Goal: Information Seeking & Learning: Learn about a topic

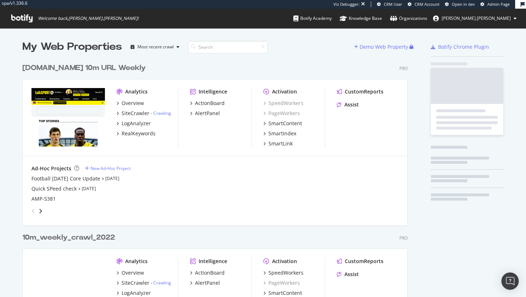
scroll to position [2139, 385]
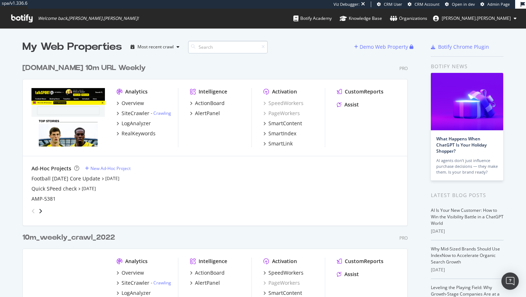
click at [211, 49] on input at bounding box center [228, 47] width 80 height 13
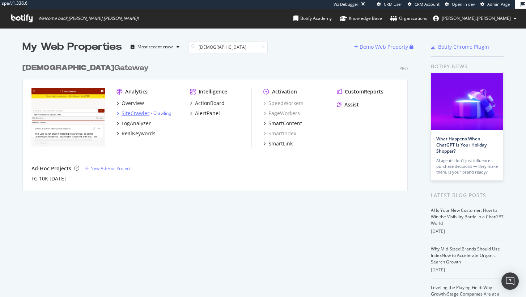
type input "bible"
click at [141, 115] on div "SiteCrawler" at bounding box center [135, 113] width 28 height 7
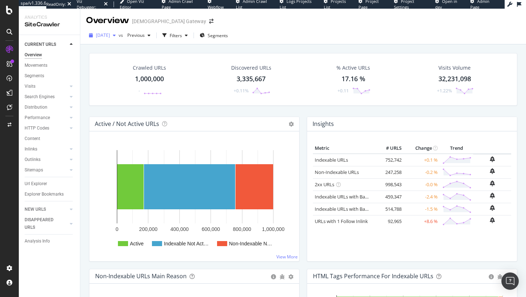
click at [110, 36] on span "2025 Aug. 11th" at bounding box center [103, 35] width 14 height 6
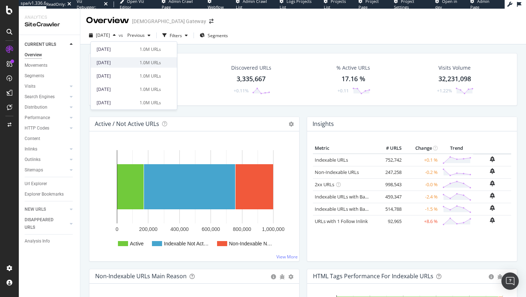
click at [134, 66] on div "2025 Mar. 31st 1.0M URLs" at bounding box center [134, 62] width 86 height 10
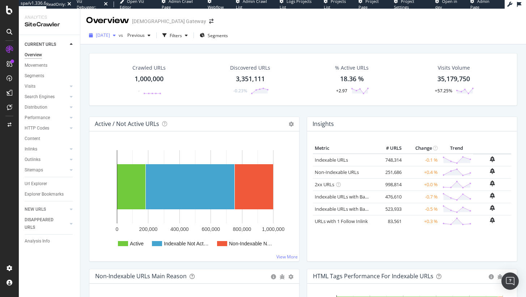
click at [110, 37] on span "2025 Mar. 31st" at bounding box center [103, 35] width 14 height 6
click at [228, 37] on span "Segments" at bounding box center [217, 36] width 20 height 6
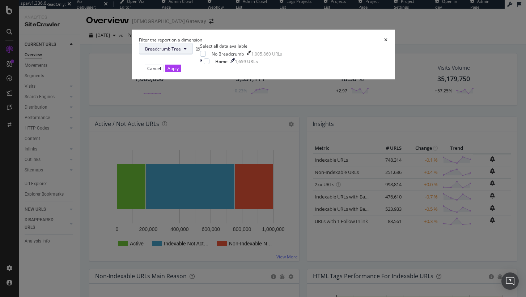
click at [181, 52] on span "Breadcrumb Tree" at bounding box center [163, 49] width 36 height 6
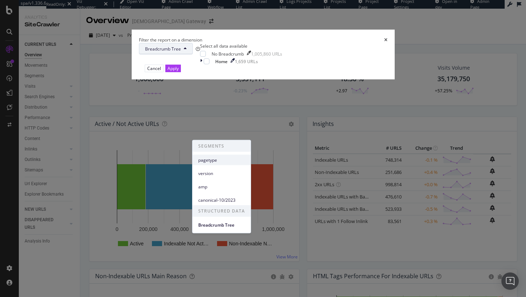
click at [221, 164] on div "pagetype" at bounding box center [221, 160] width 58 height 10
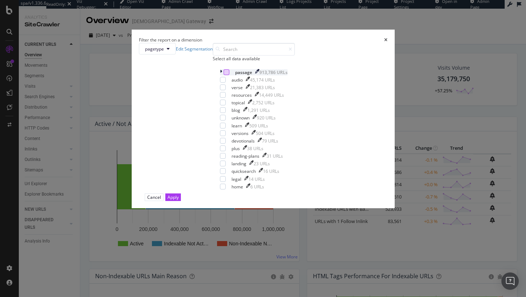
click at [223, 75] on div "modal" at bounding box center [226, 72] width 6 height 6
drag, startPoint x: 319, startPoint y: 255, endPoint x: 315, endPoint y: 234, distance: 21.1
click at [179, 201] on div "Apply" at bounding box center [172, 197] width 11 height 7
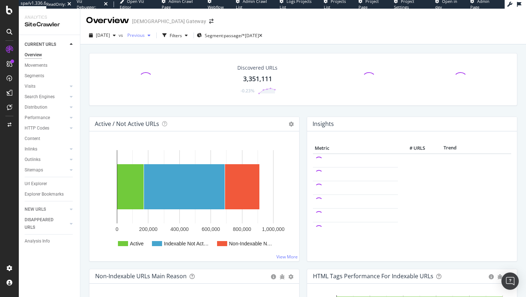
click at [143, 38] on div "Previous" at bounding box center [138, 35] width 29 height 11
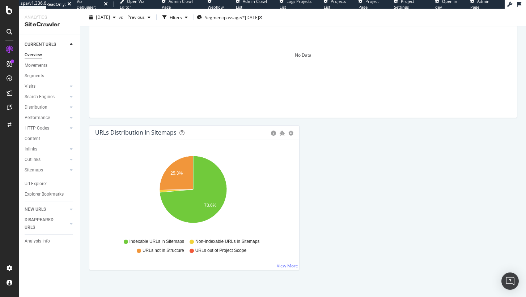
scroll to position [760, 0]
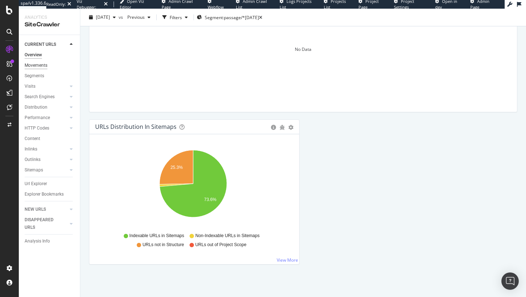
click at [39, 66] on div "Movements" at bounding box center [36, 66] width 23 height 8
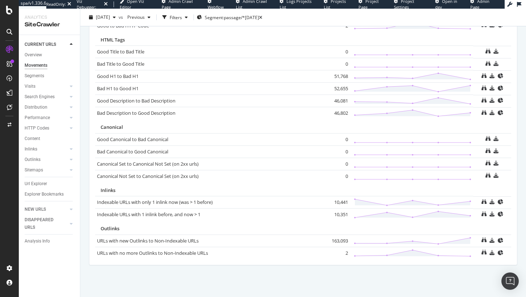
scroll to position [480, 0]
click at [39, 119] on div "Performance" at bounding box center [37, 118] width 25 height 8
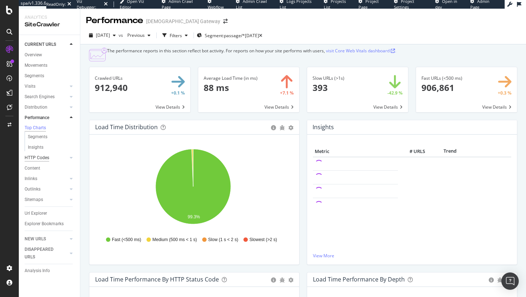
click at [32, 157] on div "HTTP Codes" at bounding box center [37, 158] width 25 height 8
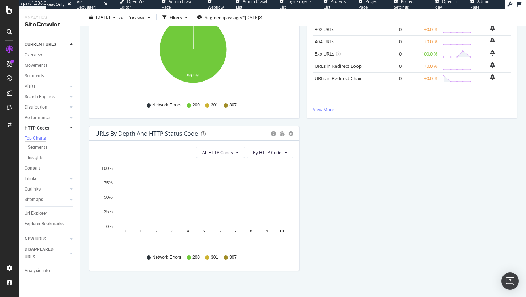
scroll to position [139, 0]
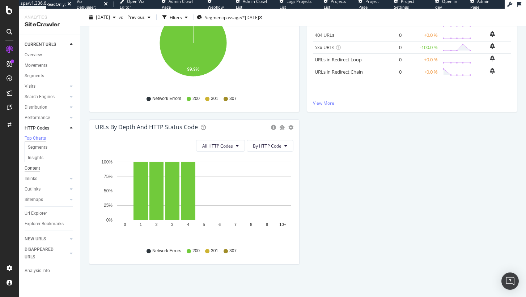
click at [34, 171] on div "Content" at bounding box center [33, 169] width 16 height 8
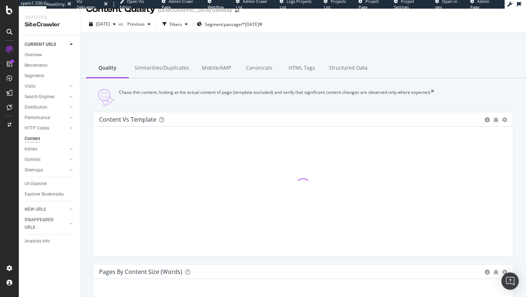
scroll to position [13, 0]
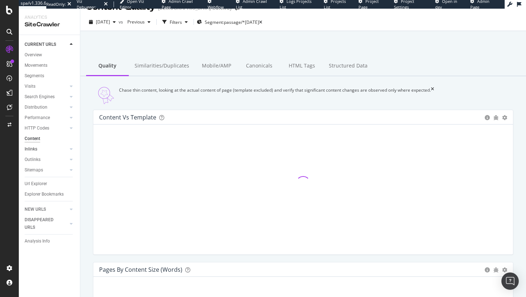
click at [38, 148] on link "Inlinks" at bounding box center [46, 150] width 43 height 8
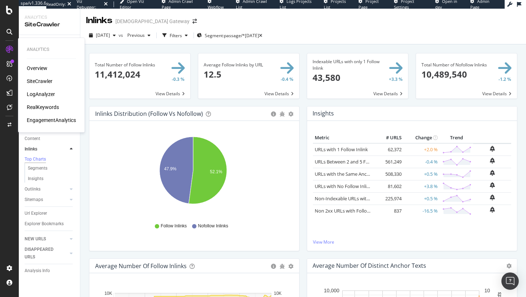
click at [44, 107] on div "RealKeywords" at bounding box center [43, 107] width 32 height 7
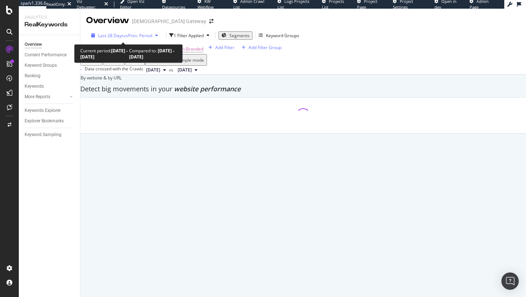
click at [135, 33] on div "Last 28 Days vs Prev. Period" at bounding box center [124, 36] width 73 height 6
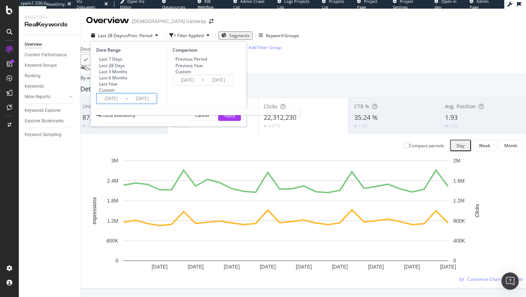
click at [116, 104] on input "2025/07/22" at bounding box center [111, 99] width 29 height 10
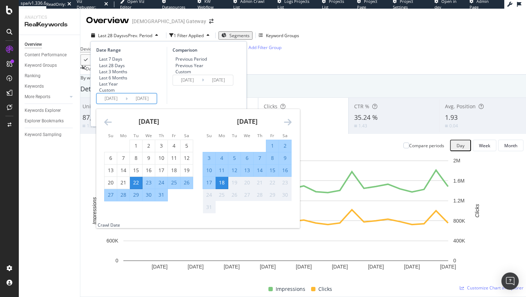
click at [110, 127] on icon "Move backward to switch to the previous month." at bounding box center [108, 122] width 8 height 9
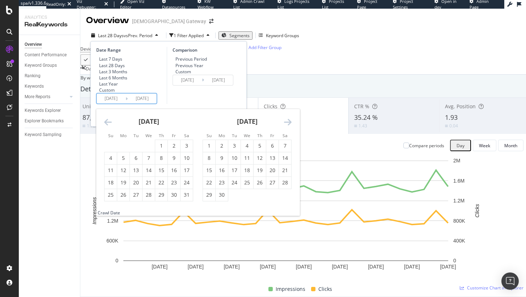
click at [110, 127] on icon "Move backward to switch to the previous month." at bounding box center [108, 122] width 8 height 9
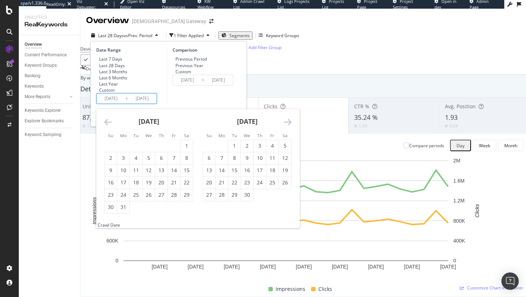
click at [110, 127] on icon "Move backward to switch to the previous month." at bounding box center [108, 122] width 8 height 9
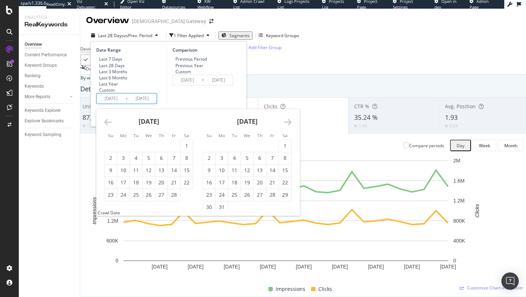
click at [106, 127] on icon "Move backward to switch to the previous month." at bounding box center [108, 122] width 8 height 9
click at [151, 150] on div "1" at bounding box center [148, 145] width 12 height 7
type input "2025/01/01"
type input "2024/05/15"
type input "2024/12/31"
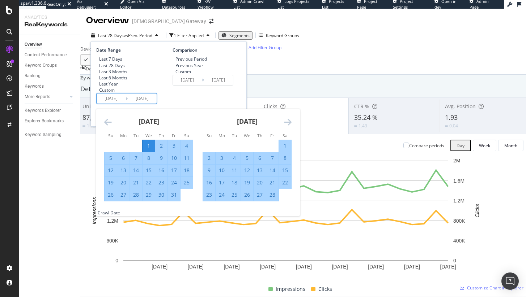
click at [289, 127] on icon "Move forward to switch to the next month." at bounding box center [288, 122] width 8 height 9
click at [187, 150] on div "1" at bounding box center [186, 145] width 12 height 7
type input "2025/02/01"
type input "2024/11/30"
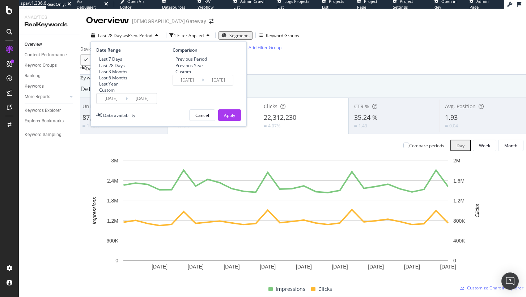
click at [121, 104] on input "2025/01/01" at bounding box center [111, 99] width 29 height 10
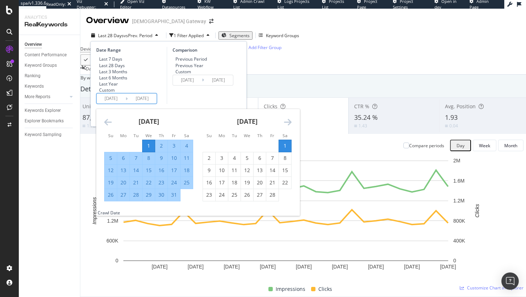
drag, startPoint x: 280, startPoint y: 165, endPoint x: 282, endPoint y: 160, distance: 4.9
click at [281, 150] on div "1" at bounding box center [285, 145] width 12 height 7
type input "2025/02/01"
type input "2025/01/31"
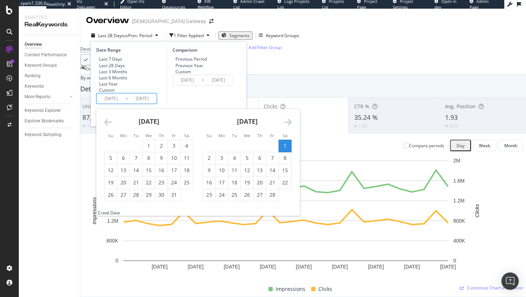
click at [289, 127] on icon "Move forward to switch to the next month." at bounding box center [288, 122] width 8 height 9
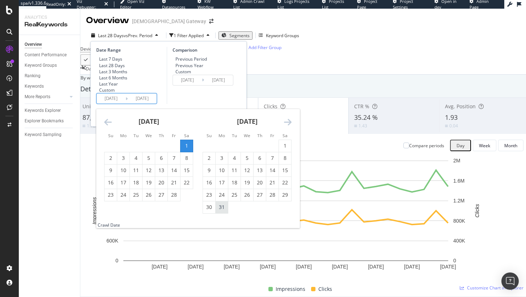
click at [217, 211] on div "31" at bounding box center [221, 207] width 12 height 7
type input "2025/03/31"
type input "2024/12/04"
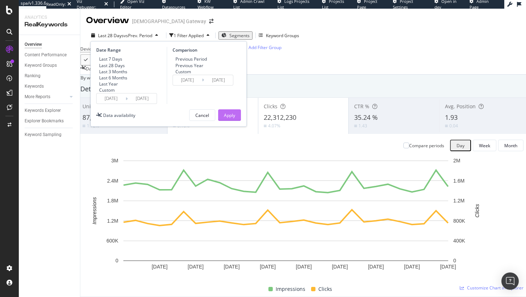
click at [224, 119] on div "Apply" at bounding box center [229, 115] width 11 height 6
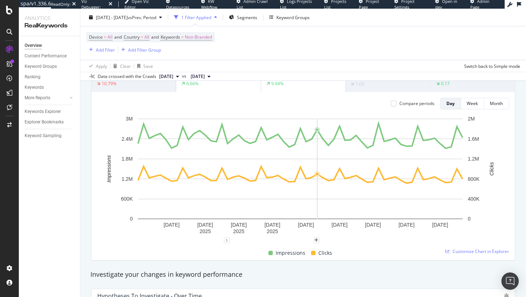
scroll to position [6, 0]
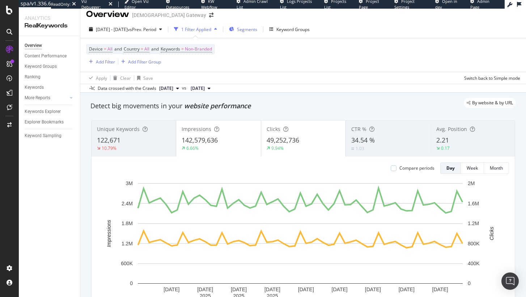
click at [257, 25] on div "Segments" at bounding box center [243, 29] width 28 height 11
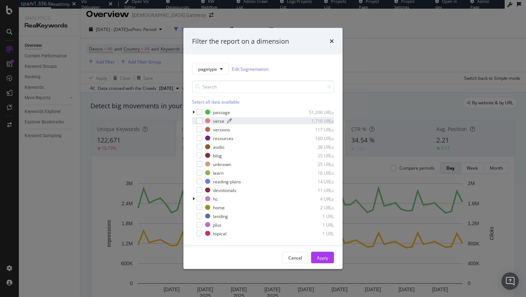
drag, startPoint x: 198, startPoint y: 110, endPoint x: 218, endPoint y: 118, distance: 21.4
click at [198, 110] on div "modal" at bounding box center [199, 113] width 6 height 6
click at [325, 261] on div "Apply" at bounding box center [322, 258] width 11 height 11
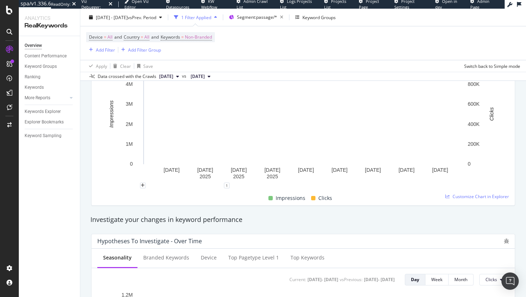
scroll to position [123, 0]
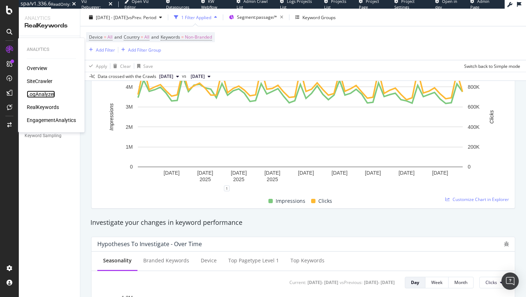
click at [47, 94] on div "LogAnalyzer" at bounding box center [41, 94] width 28 height 7
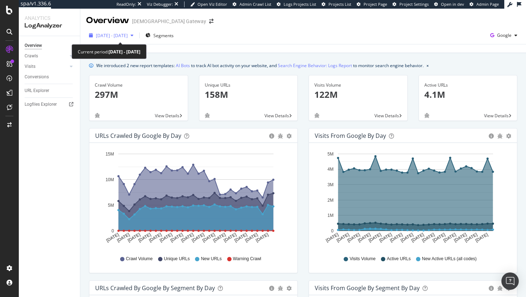
click at [124, 37] on span "2025 Jul. 20th - Aug. 18th" at bounding box center [112, 36] width 32 height 6
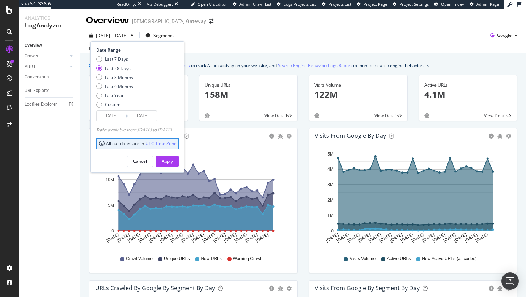
click at [110, 111] on input "2025/07/22" at bounding box center [111, 116] width 29 height 10
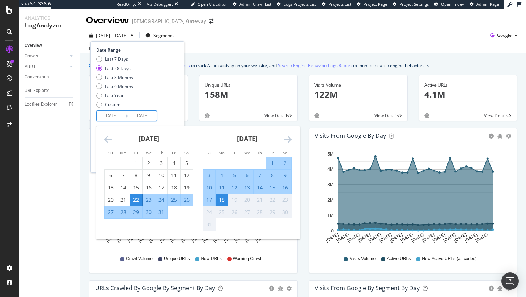
click at [110, 136] on icon "Move backward to switch to the previous month." at bounding box center [108, 139] width 8 height 9
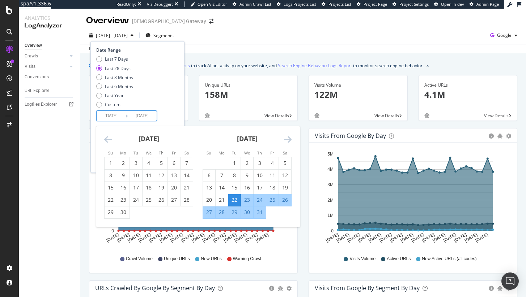
click at [110, 136] on icon "Move backward to switch to the previous month." at bounding box center [108, 139] width 8 height 9
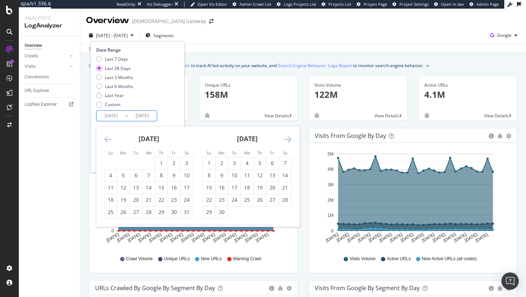
click at [110, 136] on icon "Move backward to switch to the previous month." at bounding box center [108, 139] width 8 height 9
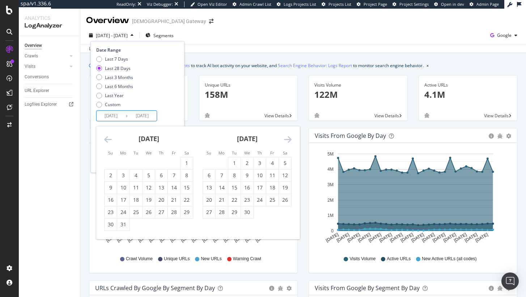
click at [110, 140] on icon "Move backward to switch to the previous month." at bounding box center [108, 139] width 8 height 9
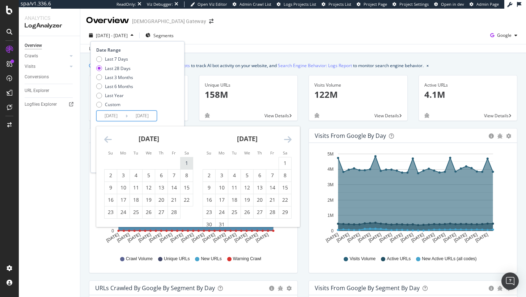
click at [190, 163] on div "1" at bounding box center [186, 163] width 12 height 7
type input "2025/02/01"
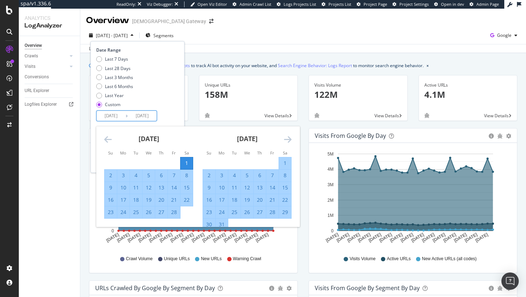
click at [223, 221] on div "31" at bounding box center [221, 225] width 12 height 12
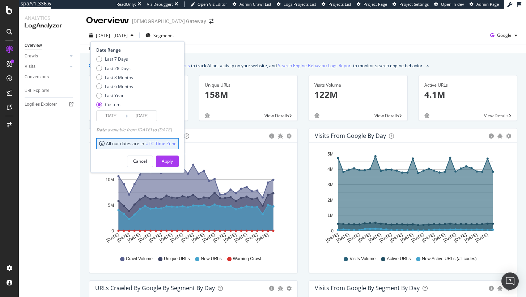
type input "2025/03/31"
click at [173, 158] on div "Apply" at bounding box center [167, 161] width 11 height 11
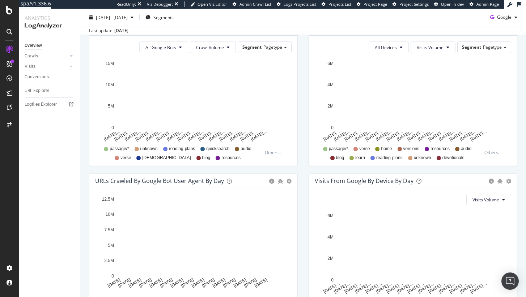
scroll to position [257, 0]
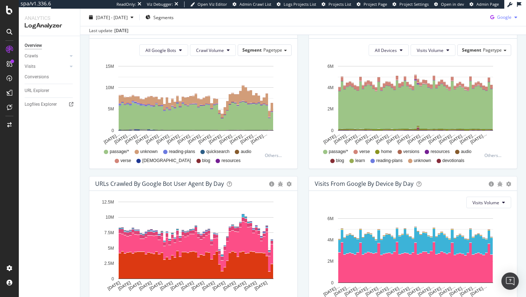
click at [514, 12] on div "Google" at bounding box center [503, 17] width 33 height 11
click at [498, 59] on span "OpenAI" at bounding box center [503, 58] width 27 height 7
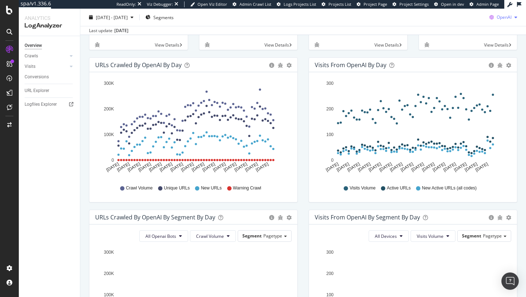
scroll to position [70, 0]
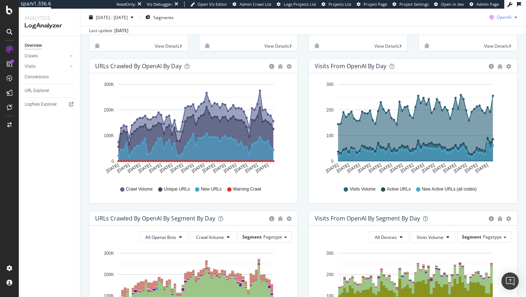
click at [505, 17] on span "OpenAI" at bounding box center [503, 17] width 15 height 6
click at [497, 69] on span "Other AI Bots" at bounding box center [503, 72] width 27 height 7
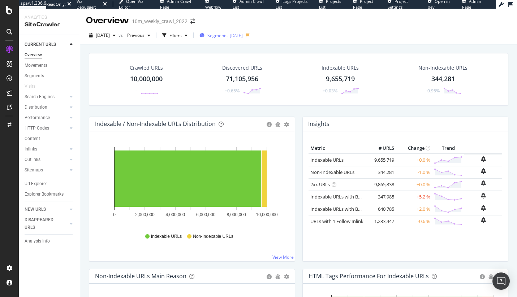
click at [228, 34] on span "Segments" at bounding box center [217, 36] width 20 height 6
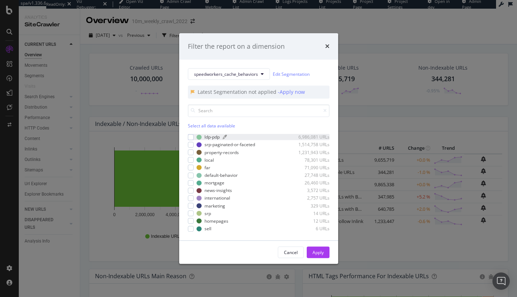
click at [205, 137] on div "ldp-pdp" at bounding box center [212, 137] width 15 height 6
click at [318, 254] on div "Apply" at bounding box center [318, 253] width 11 height 6
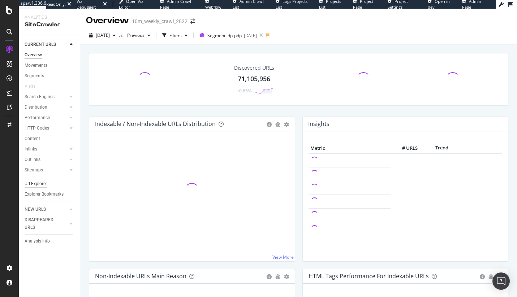
click at [35, 183] on div "Url Explorer" at bounding box center [36, 184] width 22 height 8
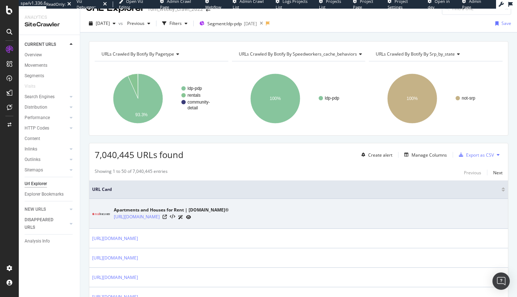
scroll to position [124, 0]
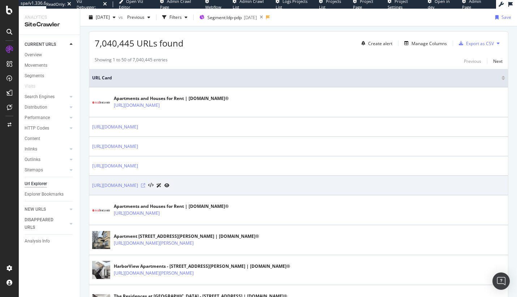
click at [145, 185] on icon at bounding box center [143, 186] width 4 height 4
click at [145, 186] on icon at bounding box center [143, 186] width 4 height 4
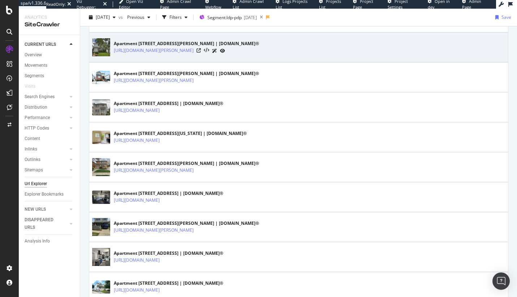
scroll to position [673, 0]
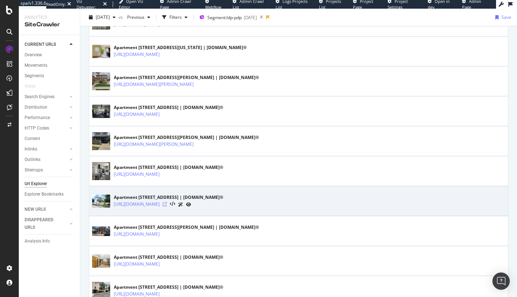
click at [167, 205] on icon at bounding box center [165, 204] width 4 height 4
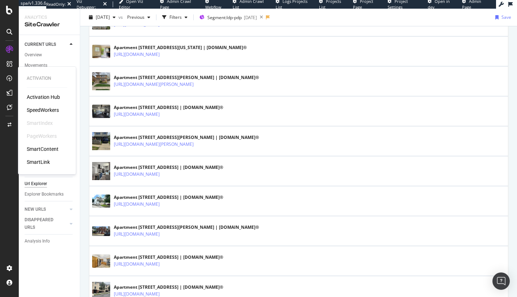
click at [44, 111] on div "SpeedWorkers" at bounding box center [43, 110] width 32 height 7
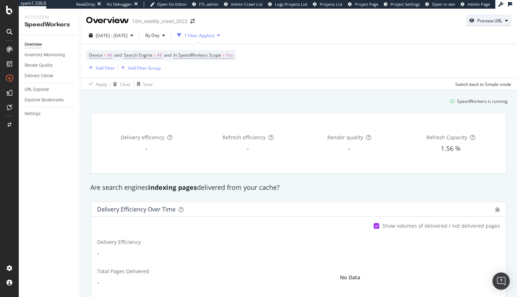
click at [492, 26] on button "Preview URL" at bounding box center [488, 21] width 45 height 12
click at [468, 54] on input "url" at bounding box center [461, 54] width 79 height 13
click at [44, 89] on div "URL Explorer" at bounding box center [37, 90] width 25 height 8
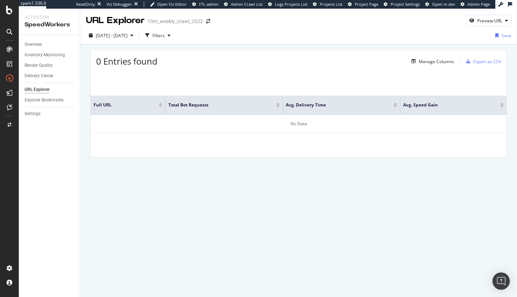
click at [43, 90] on div "URL Explorer" at bounding box center [37, 90] width 25 height 8
click at [35, 102] on div "Explorer Bookmarks" at bounding box center [44, 101] width 39 height 8
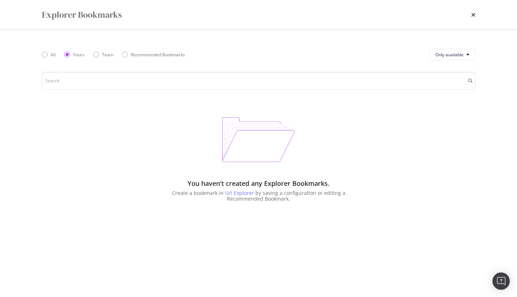
click at [470, 16] on div "Explorer Bookmarks" at bounding box center [259, 15] width 434 height 12
click at [467, 16] on div "Explorer Bookmarks" at bounding box center [259, 15] width 434 height 12
click at [465, 14] on div "Explorer Bookmarks" at bounding box center [259, 15] width 434 height 12
click at [473, 14] on icon "times" at bounding box center [473, 15] width 4 height 6
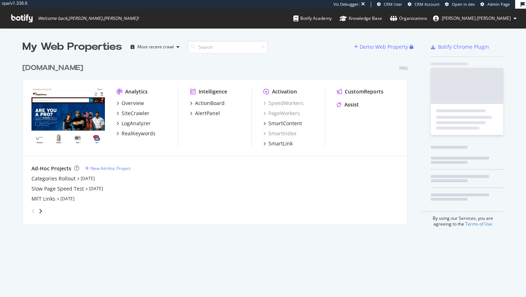
scroll to position [164, 385]
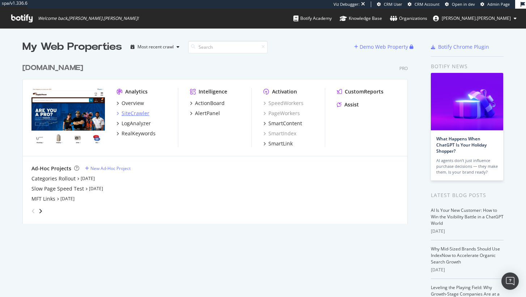
click at [135, 115] on div "SiteCrawler" at bounding box center [135, 113] width 28 height 7
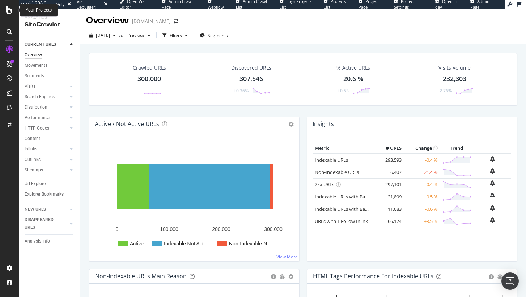
click at [11, 12] on icon at bounding box center [9, 10] width 7 height 9
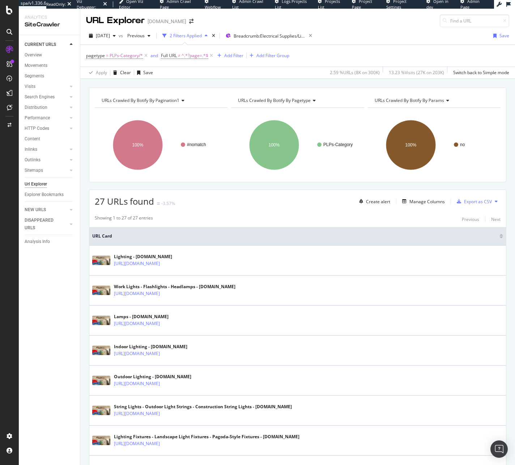
click at [366, 86] on div "URLs Crawled By Botify By pagination1 Chart (by Value) Table Expand Export as C…" at bounding box center [297, 87] width 434 height 17
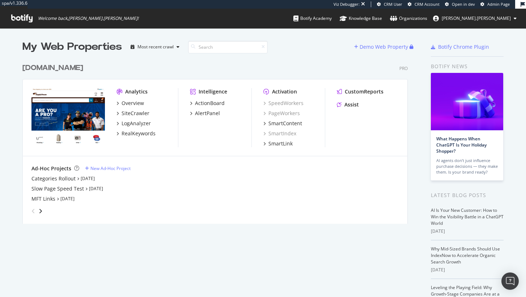
scroll to position [164, 385]
click at [136, 113] on div "SiteCrawler" at bounding box center [135, 113] width 28 height 7
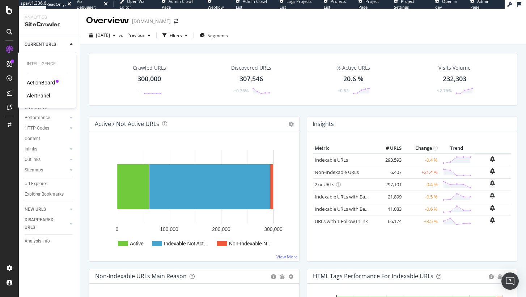
click at [43, 94] on div "AlertPanel" at bounding box center [38, 95] width 23 height 7
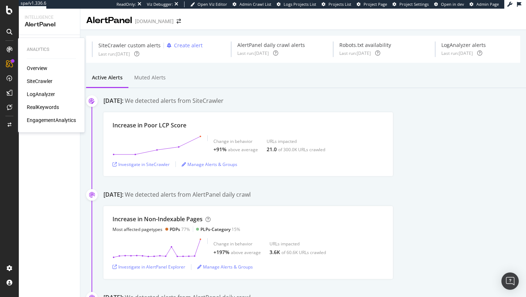
click at [43, 80] on div "SiteCrawler" at bounding box center [40, 81] width 26 height 7
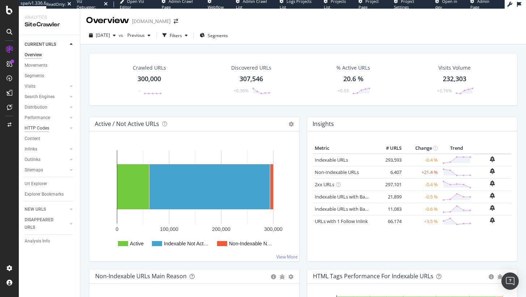
click at [37, 130] on div "HTTP Codes" at bounding box center [37, 129] width 25 height 8
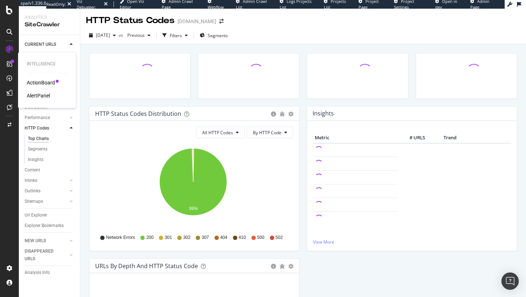
click at [50, 83] on div "ActionBoard" at bounding box center [41, 82] width 28 height 7
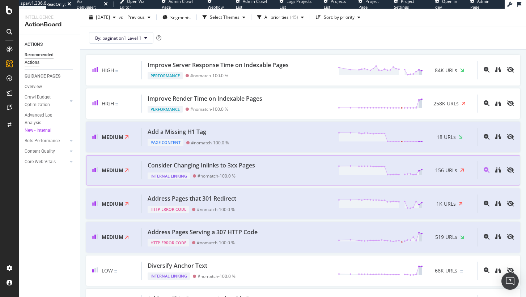
scroll to position [51, 0]
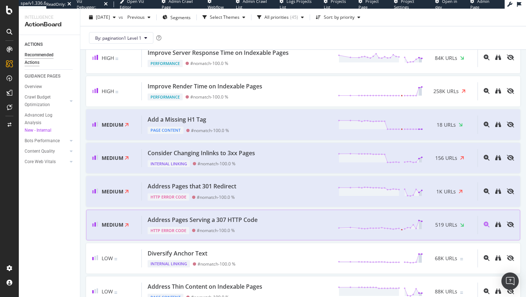
click at [208, 219] on div "Address Pages Serving a 307 HTTP Code" at bounding box center [202, 220] width 110 height 8
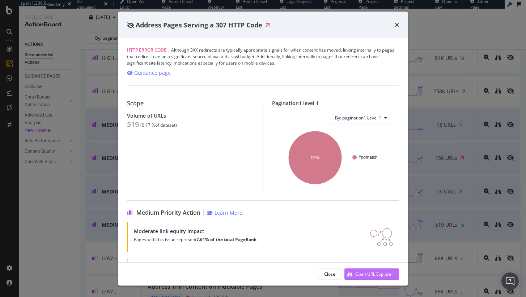
click at [379, 277] on div "Open URL Explorer" at bounding box center [374, 274] width 38 height 6
click at [395, 22] on icon "times" at bounding box center [396, 25] width 4 height 6
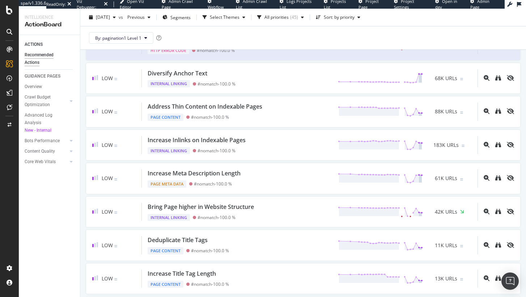
scroll to position [106, 0]
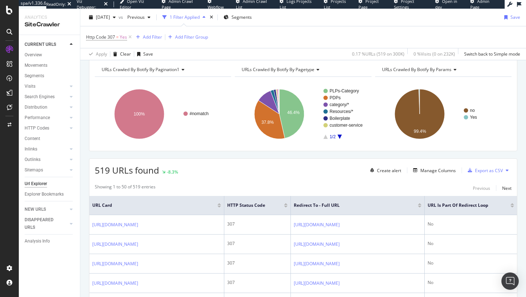
scroll to position [47, 0]
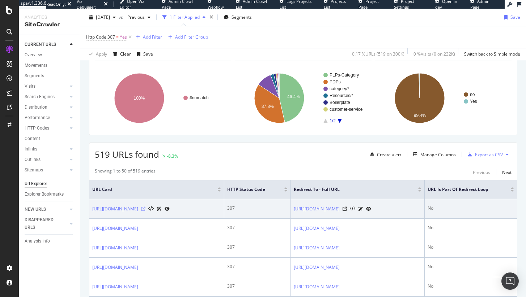
click at [145, 209] on icon at bounding box center [143, 209] width 4 height 4
click at [154, 210] on icon at bounding box center [150, 209] width 5 height 5
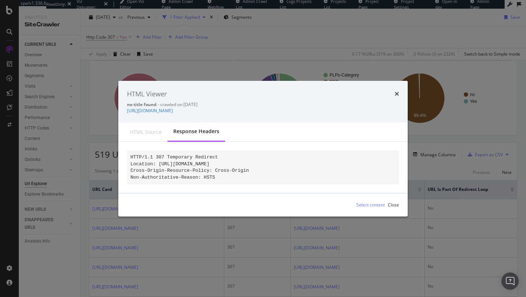
click at [172, 151] on pre "HTTP/1.1 307 Temporary Redirect Location: [URL][DOMAIN_NAME] Cross-Origin-Resou…" at bounding box center [263, 168] width 272 height 34
click at [165, 161] on code "HTTP/1.1 307 Temporary Redirect Location: [URL][DOMAIN_NAME] Cross-Origin-Resou…" at bounding box center [189, 168] width 119 height 26
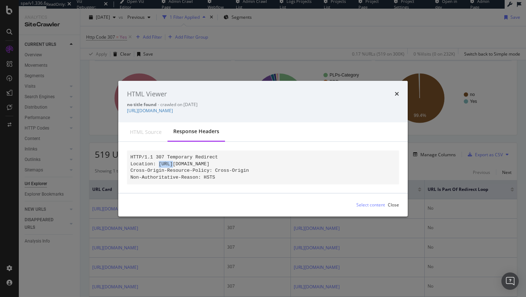
click at [165, 161] on code "HTTP/1.1 307 Temporary Redirect Location: [URL][DOMAIN_NAME] Cross-Origin-Resou…" at bounding box center [189, 168] width 119 height 26
click at [399, 89] on div "HTML Viewer no title found - crawled on 2025-08-16 http://www.supplyhouse.com/r…" at bounding box center [262, 102] width 289 height 42
click at [397, 91] on icon "times" at bounding box center [396, 94] width 4 height 6
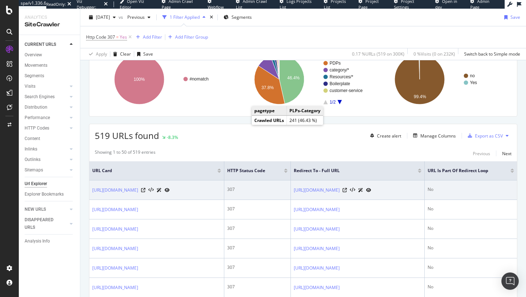
scroll to position [85, 0]
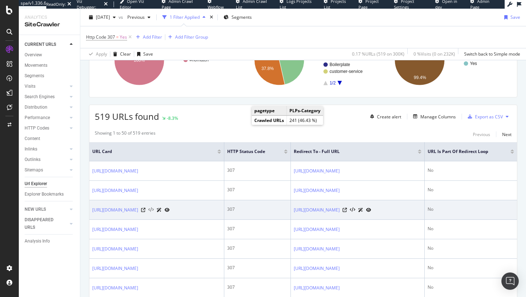
click at [154, 211] on icon at bounding box center [150, 210] width 5 height 5
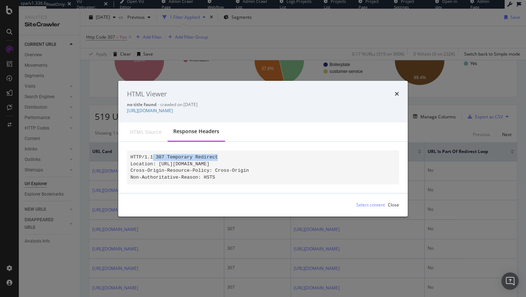
drag, startPoint x: 154, startPoint y: 154, endPoint x: 287, endPoint y: 156, distance: 133.4
click at [287, 156] on pre "HTTP/1.1 307 Temporary Redirect Location: https://www.supplyhouse.com/resources…" at bounding box center [263, 168] width 272 height 34
drag, startPoint x: 219, startPoint y: 176, endPoint x: 150, endPoint y: 156, distance: 72.0
click at [150, 156] on pre "HTTP/1.1 307 Temporary Redirect Location: https://www.supplyhouse.com/resources…" at bounding box center [263, 168] width 272 height 34
click at [128, 154] on pre "HTTP/1.1 307 Temporary Redirect Location: https://www.supplyhouse.com/resources…" at bounding box center [263, 168] width 272 height 34
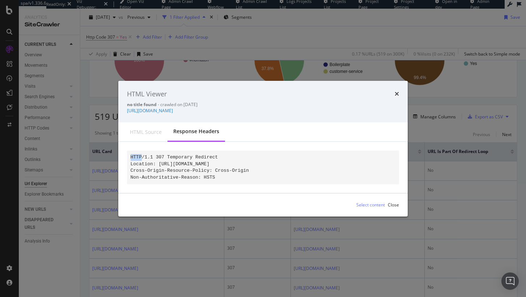
click at [396, 91] on icon "times" at bounding box center [396, 94] width 4 height 6
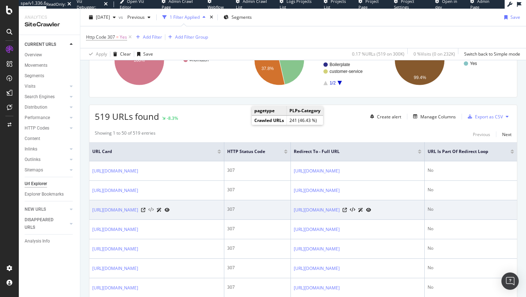
click at [154, 210] on icon at bounding box center [150, 210] width 5 height 5
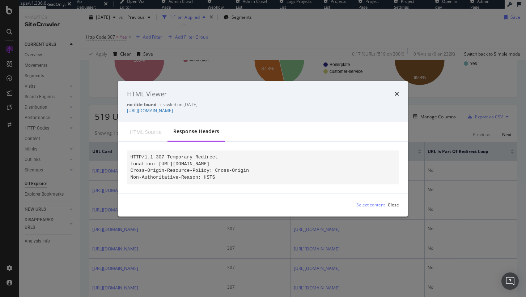
click at [394, 89] on div "times" at bounding box center [396, 93] width 4 height 9
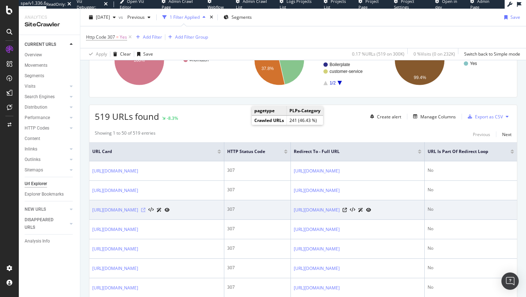
click at [145, 210] on icon at bounding box center [143, 210] width 4 height 4
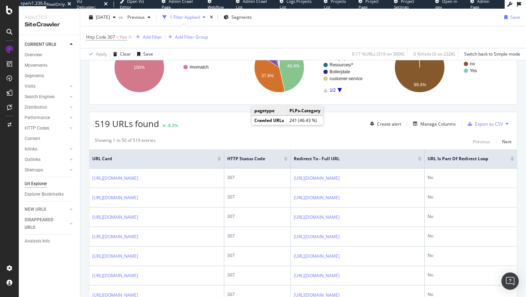
scroll to position [0, 0]
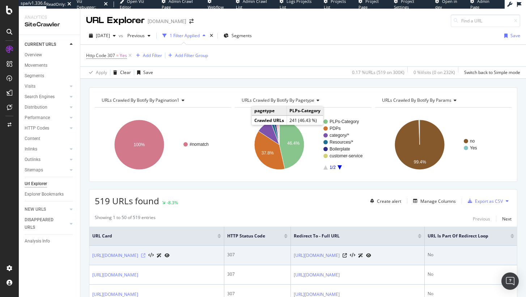
click at [145, 255] on icon at bounding box center [143, 256] width 4 height 4
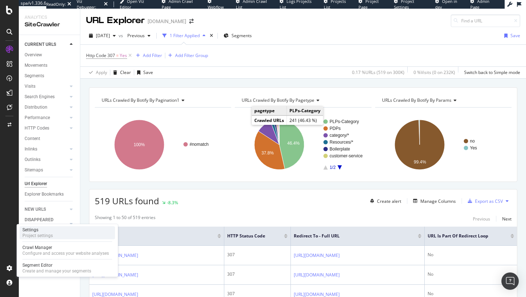
click at [41, 235] on div "Project settings" at bounding box center [37, 236] width 30 height 6
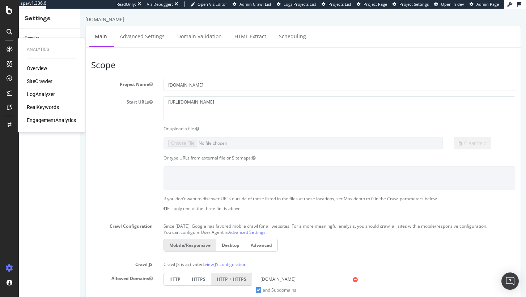
click at [40, 81] on div "SiteCrawler" at bounding box center [40, 81] width 26 height 7
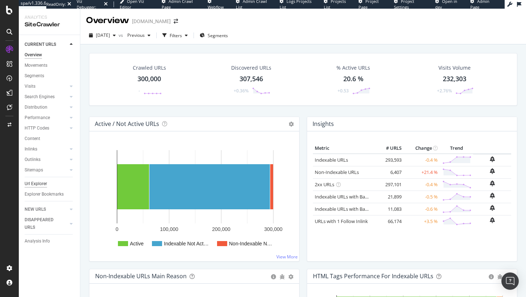
click at [37, 185] on div "Url Explorer" at bounding box center [36, 184] width 22 height 8
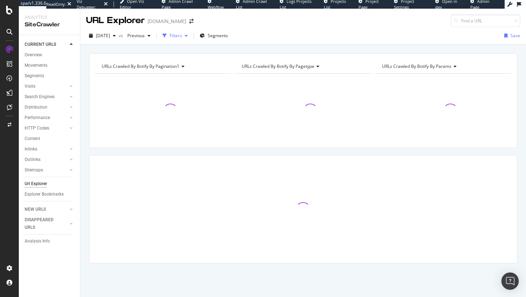
click at [170, 33] on div "button" at bounding box center [164, 36] width 10 height 10
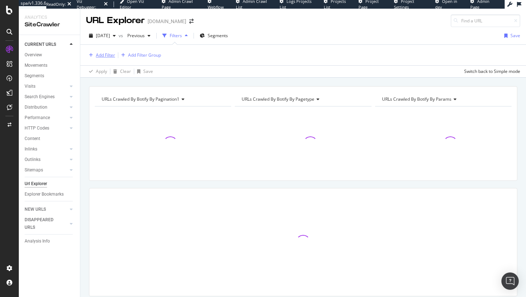
click at [87, 52] on div "Add Filter" at bounding box center [100, 55] width 29 height 8
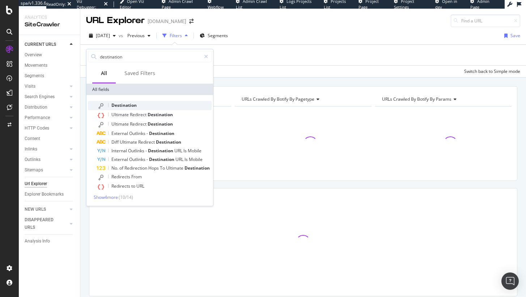
type input "destination"
click at [131, 102] on span "Destination" at bounding box center [123, 105] width 25 height 6
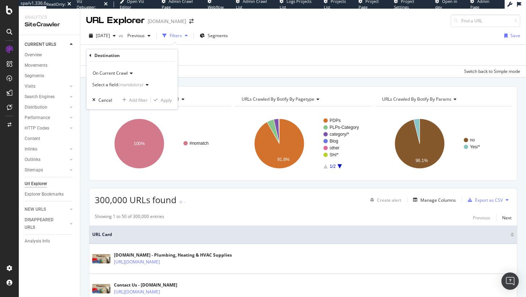
click at [114, 82] on div "Select a field (mandatory)" at bounding box center [121, 85] width 59 height 11
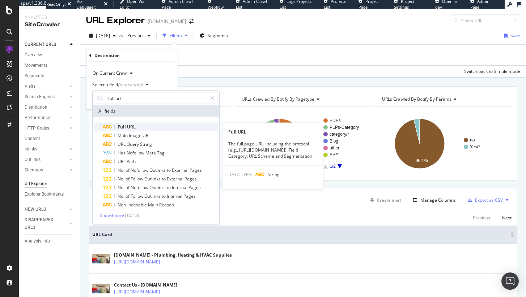
type input "full url"
click at [148, 130] on div "Full URL" at bounding box center [160, 127] width 115 height 9
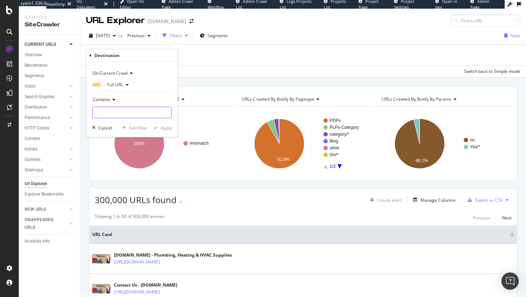
click at [121, 110] on input "text" at bounding box center [132, 113] width 79 height 12
click at [93, 95] on div "Contains" at bounding box center [132, 100] width 80 height 12
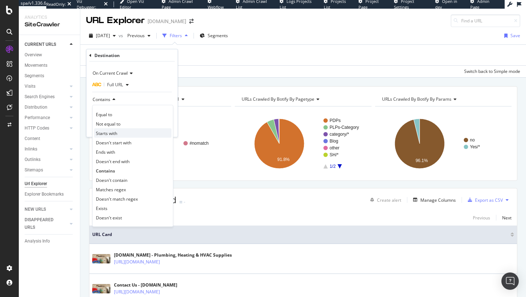
click at [117, 131] on span "Starts with" at bounding box center [106, 133] width 21 height 6
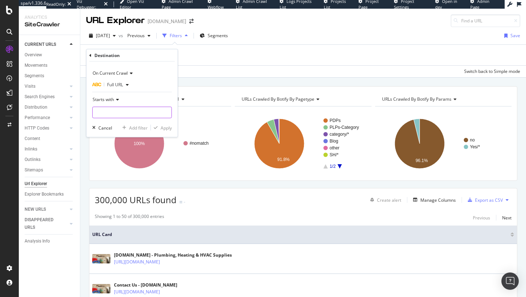
click at [113, 116] on input "text" at bounding box center [132, 113] width 79 height 12
type input "http://"
click at [168, 126] on div "Apply" at bounding box center [165, 128] width 11 height 6
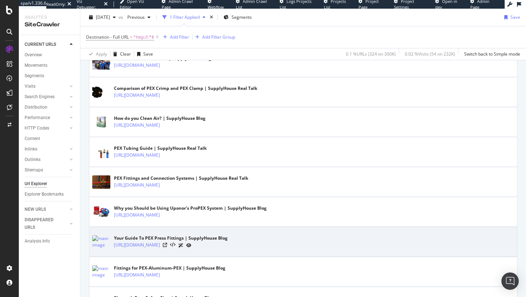
scroll to position [72, 0]
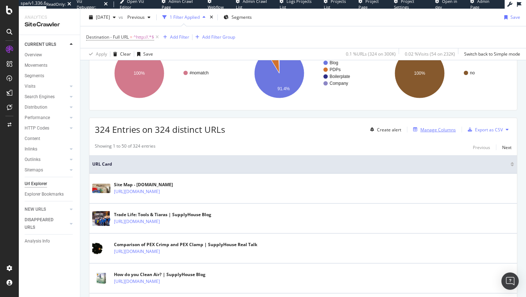
click at [441, 129] on div "Manage Columns" at bounding box center [437, 130] width 35 height 6
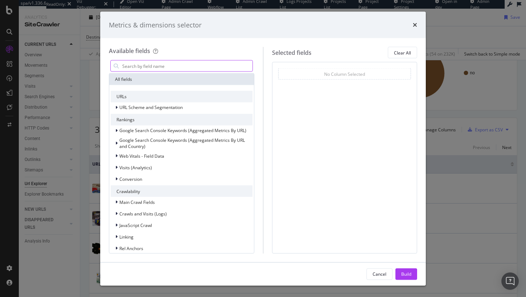
click at [176, 68] on input "modal" at bounding box center [186, 66] width 131 height 11
type input "h"
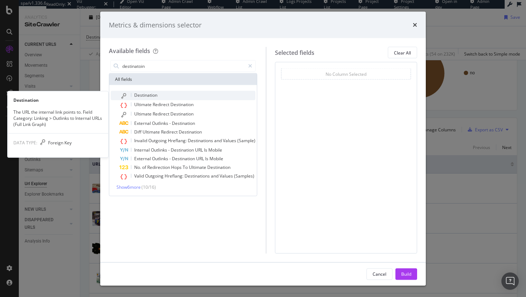
type input "destinatoin"
click at [172, 93] on div "Destination" at bounding box center [187, 95] width 136 height 9
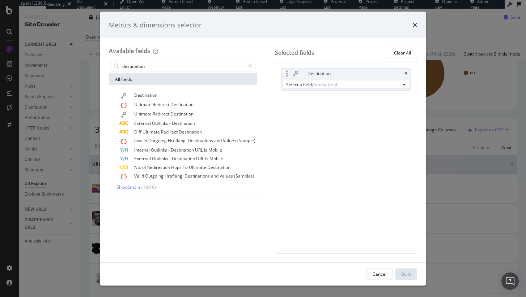
click at [307, 90] on div "Select a field (mandatory)" at bounding box center [345, 85] width 129 height 12
click at [307, 87] on div "Select a field (mandatory)" at bounding box center [343, 84] width 114 height 6
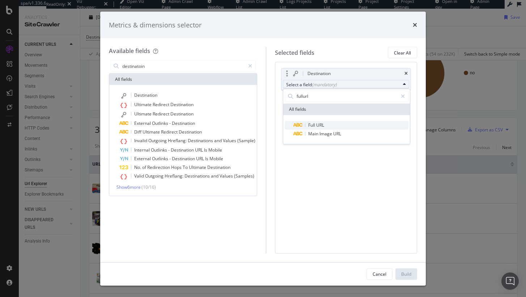
type input "fullurl"
click at [328, 122] on span "Full URL" at bounding box center [350, 125] width 115 height 9
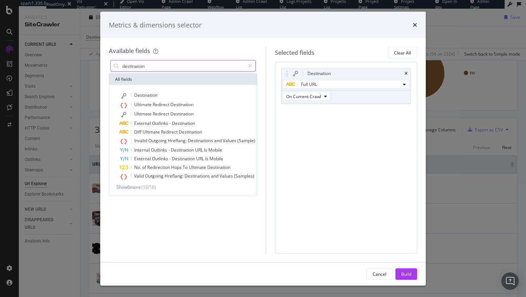
click at [200, 69] on input "destinatoin" at bounding box center [182, 66] width 123 height 11
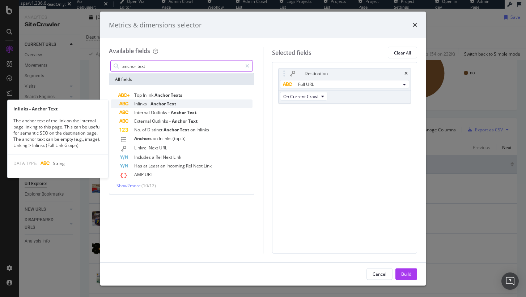
type input "anchor text"
click at [206, 105] on div "Inlinks - Anchor Text" at bounding box center [185, 104] width 133 height 9
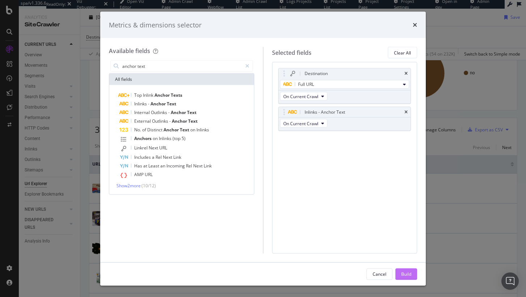
click at [408, 273] on div "Build" at bounding box center [406, 274] width 10 height 6
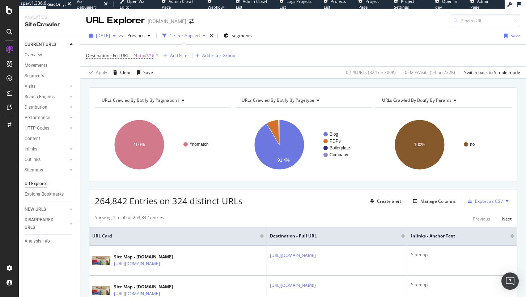
click at [112, 32] on div "[DATE]" at bounding box center [102, 35] width 33 height 11
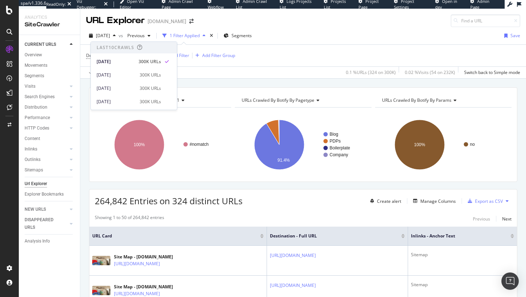
click at [328, 85] on div "URLs Crawled By Botify By pagination1 Chart (by Value) Table Expand Export as C…" at bounding box center [302, 87] width 445 height 17
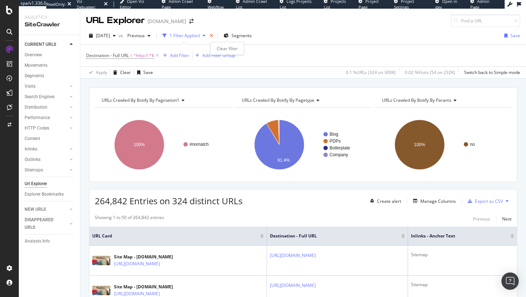
click at [213, 37] on icon "times" at bounding box center [211, 36] width 3 height 4
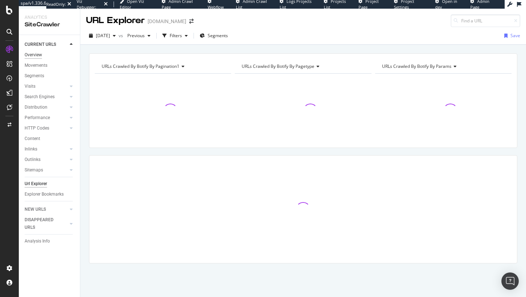
click at [31, 51] on div "Overview" at bounding box center [33, 55] width 17 height 8
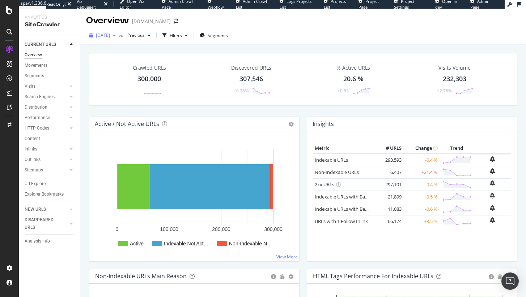
click at [110, 32] on span "[DATE]" at bounding box center [103, 35] width 14 height 6
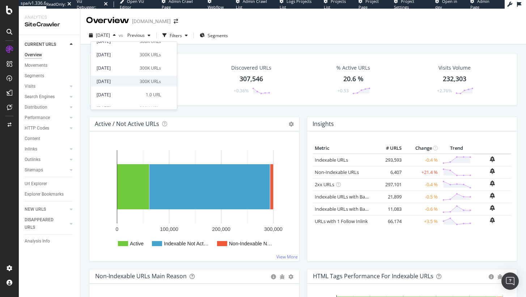
click at [140, 82] on div "300K URLs" at bounding box center [150, 81] width 21 height 7
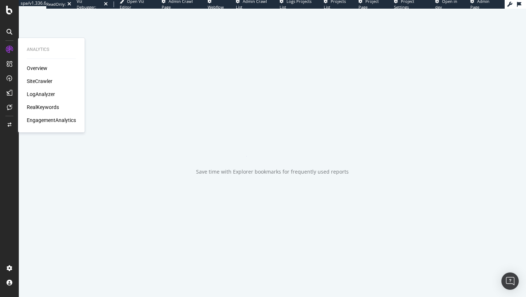
click at [51, 105] on div "RealKeywords" at bounding box center [43, 107] width 32 height 7
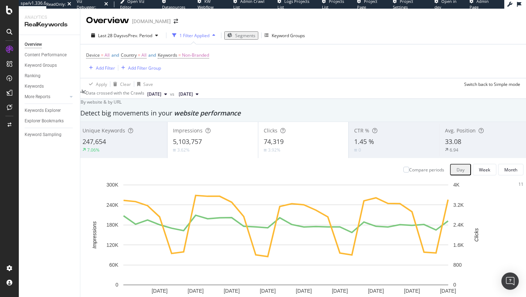
click at [132, 42] on div "Last 28 Days vs Prev. Period 1 Filter Applied Segments Keyword Groups" at bounding box center [302, 37] width 445 height 14
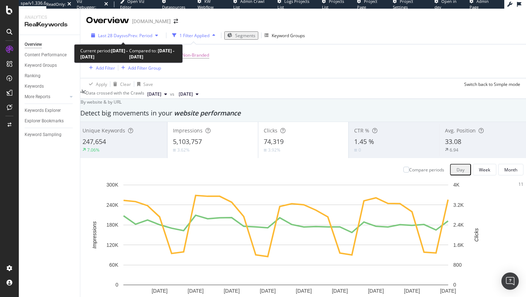
click at [133, 37] on span "vs Prev. Period" at bounding box center [138, 36] width 29 height 6
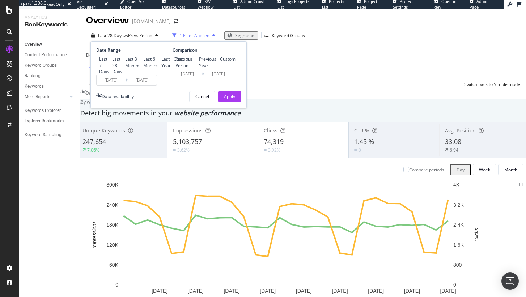
click at [103, 85] on input "2025/07/22" at bounding box center [111, 80] width 29 height 10
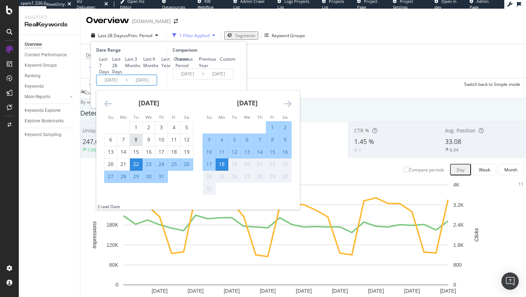
click at [138, 143] on div "8" at bounding box center [136, 139] width 12 height 7
type input "2025/07/08"
type input "2025/05/27"
type input "2025/07/07"
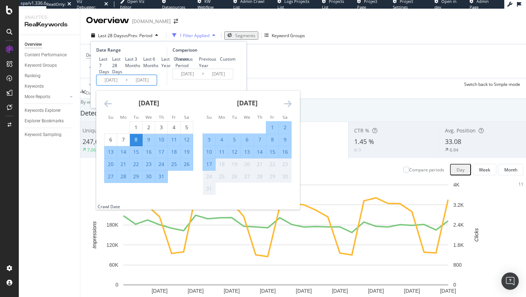
click at [284, 156] on div "16" at bounding box center [285, 152] width 12 height 7
type input "2025/08/16"
type input "2025/05/29"
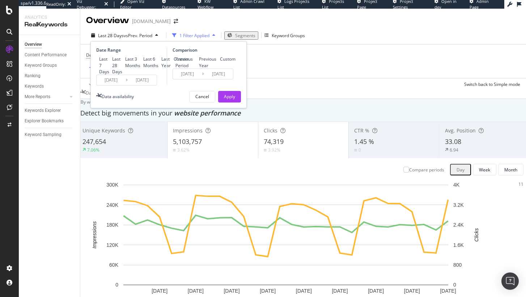
click at [140, 85] on input "2025/08/16" at bounding box center [142, 80] width 29 height 10
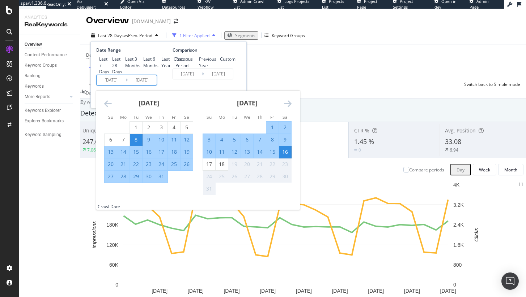
click at [219, 86] on div "Comparison Previous Period Previous Year Custom 2025/05/29 Navigate forward to …" at bounding box center [201, 66] width 69 height 39
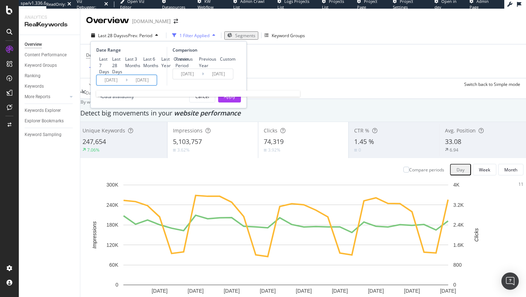
click at [119, 85] on input "2025/07/08" at bounding box center [111, 80] width 29 height 10
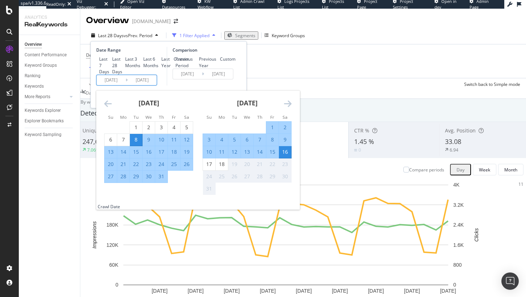
click at [151, 143] on div "9" at bounding box center [148, 139] width 12 height 7
type input "2025/07/09"
type input "2025/05/31"
type input "2025/07/08"
click at [184, 86] on div "Comparison Previous Period Previous Year Custom 2025/05/31 Navigate forward to …" at bounding box center [201, 66] width 69 height 39
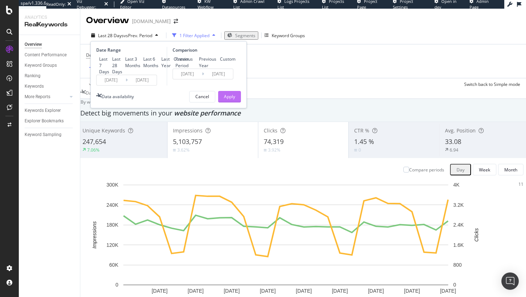
click at [232, 103] on button "Apply" at bounding box center [229, 97] width 23 height 12
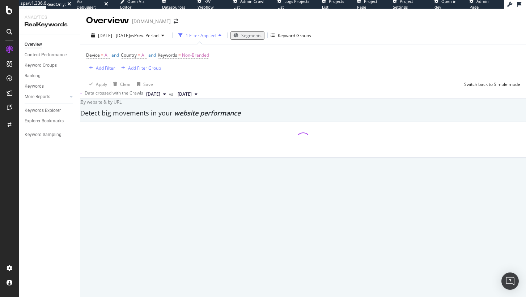
click at [261, 35] on span "Segments" at bounding box center [251, 36] width 20 height 6
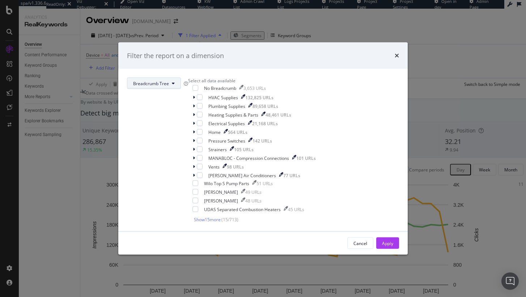
click at [181, 78] on button "Breadcrumb Tree" at bounding box center [154, 84] width 54 height 12
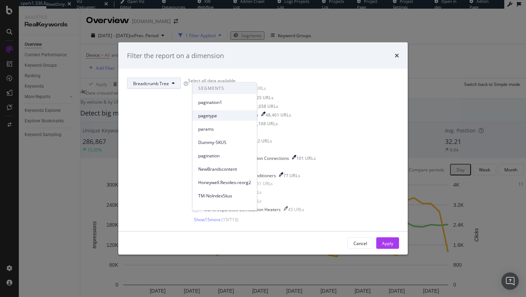
click at [223, 113] on span "pagetype" at bounding box center [224, 115] width 53 height 7
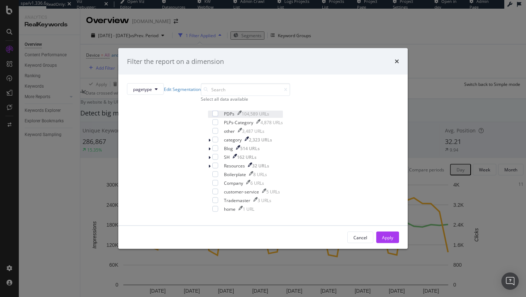
click at [208, 118] on div "PDPs 104,589 URLs" at bounding box center [245, 114] width 75 height 7
click at [382, 240] on div "Apply" at bounding box center [387, 237] width 11 height 11
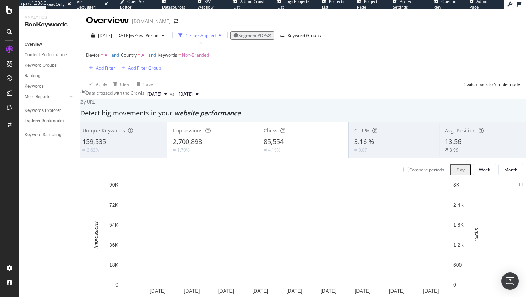
scroll to position [227, 0]
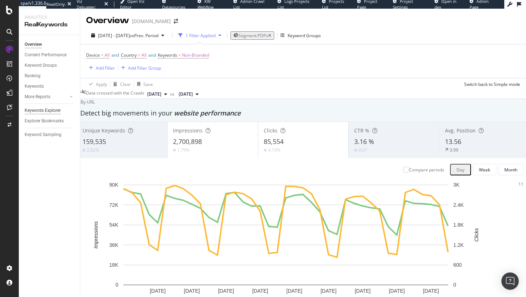
click at [42, 109] on div "Keywords Explorer" at bounding box center [43, 111] width 36 height 8
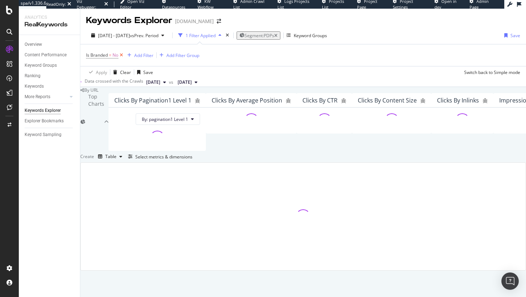
click at [122, 56] on icon at bounding box center [121, 55] width 6 height 7
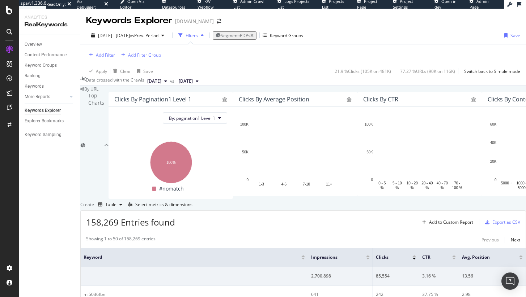
scroll to position [121, 0]
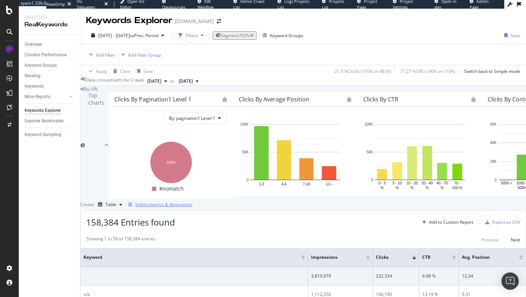
click at [135, 203] on div "button" at bounding box center [130, 205] width 10 height 4
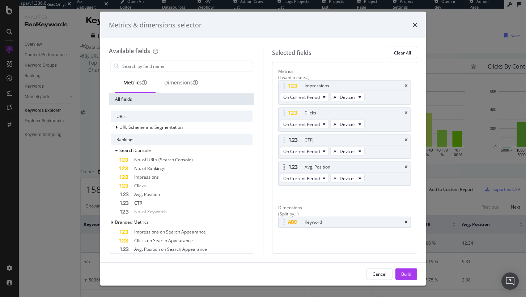
scroll to position [89, 0]
click at [220, 63] on input "modal" at bounding box center [186, 66] width 131 height 11
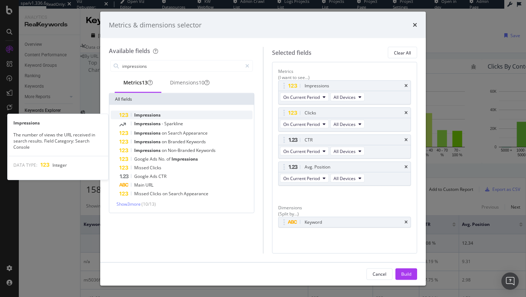
click at [177, 114] on div "Impressions" at bounding box center [185, 115] width 133 height 9
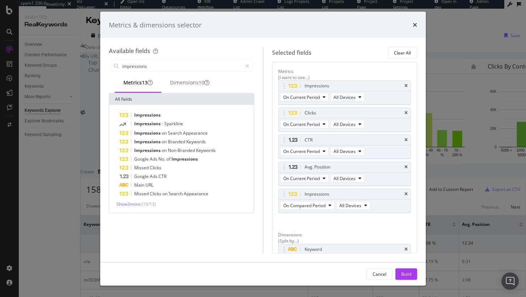
click at [177, 114] on div "Impressions" at bounding box center [185, 115] width 133 height 9
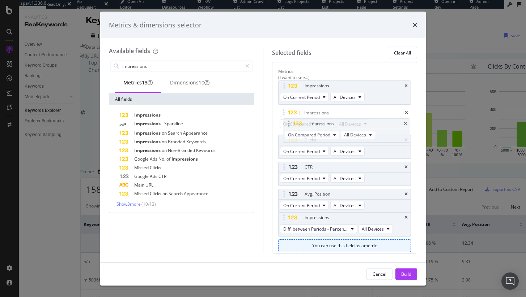
drag, startPoint x: 285, startPoint y: 174, endPoint x: 287, endPoint y: 118, distance: 55.7
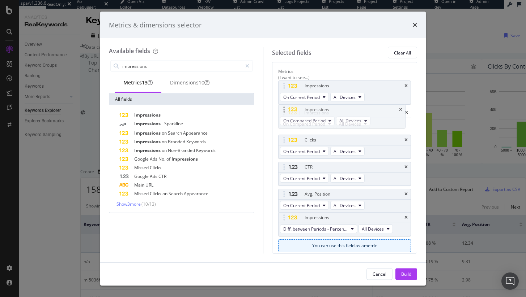
click at [288, 123] on body "spa/v1.336.6 ReadOnly: Viz Debugger: Open Viz Editor Datasources KW Webflow Adm…" at bounding box center [263, 148] width 526 height 297
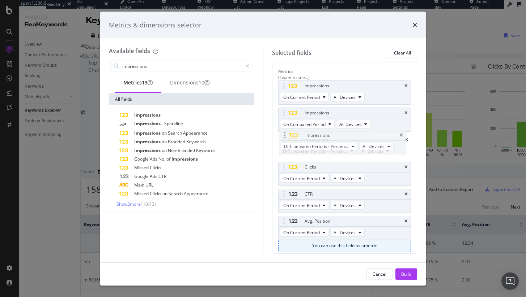
drag, startPoint x: 287, startPoint y: 216, endPoint x: 288, endPoint y: 133, distance: 82.8
click at [288, 133] on body "spa/v1.336.6 ReadOnly: Viz Debugger: Open Viz Editor Datasources KW Webflow Adm…" at bounding box center [263, 148] width 526 height 297
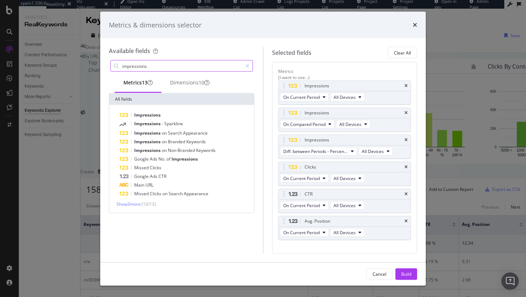
click at [162, 65] on input "impressions" at bounding box center [181, 66] width 120 height 11
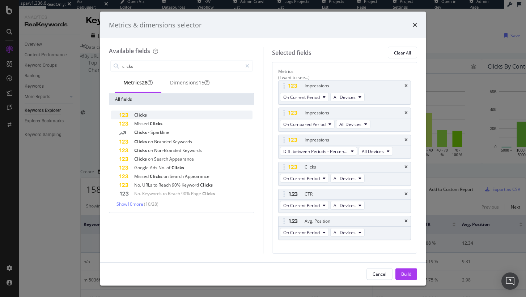
click at [165, 117] on div "Clicks" at bounding box center [185, 115] width 133 height 9
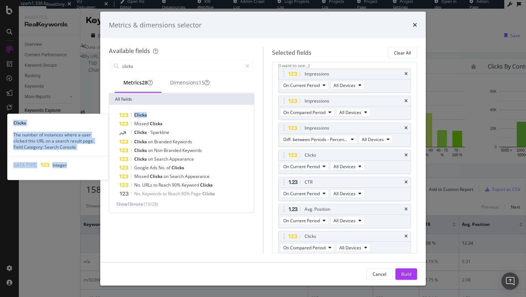
scroll to position [38, 0]
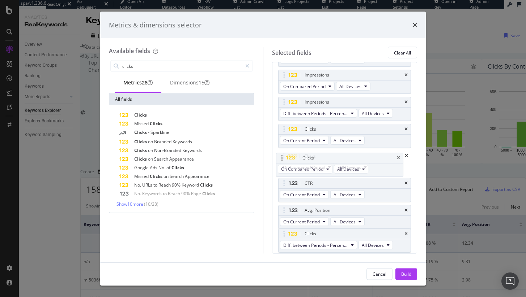
drag, startPoint x: 284, startPoint y: 206, endPoint x: 282, endPoint y: 151, distance: 55.7
click at [282, 151] on body "spa/v1.336.6 ReadOnly: Viz Debugger: Open Viz Editor Datasources KW Webflow Adm…" at bounding box center [263, 148] width 526 height 297
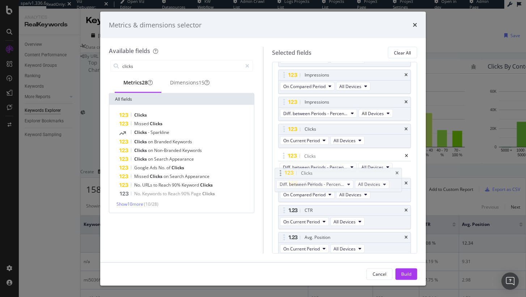
drag, startPoint x: 284, startPoint y: 232, endPoint x: 280, endPoint y: 171, distance: 61.2
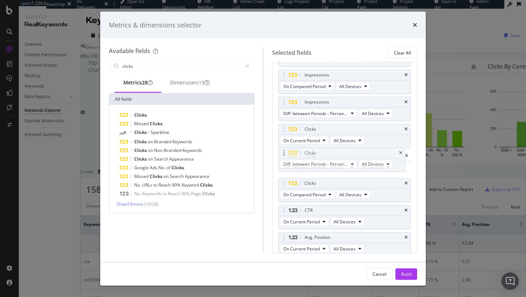
click at [280, 171] on body "spa/v1.336.6 ReadOnly: Viz Debugger: Open Viz Editor Datasources KW Webflow Adm…" at bounding box center [263, 148] width 526 height 297
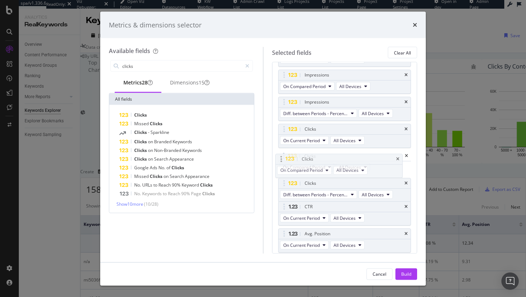
drag, startPoint x: 282, startPoint y: 177, endPoint x: 279, endPoint y: 155, distance: 21.5
click at [279, 155] on body "spa/v1.336.6 ReadOnly: Viz Debugger: Open Viz Editor Datasources KW Webflow Adm…" at bounding box center [263, 148] width 526 height 297
click at [141, 64] on input "clicks" at bounding box center [181, 66] width 120 height 11
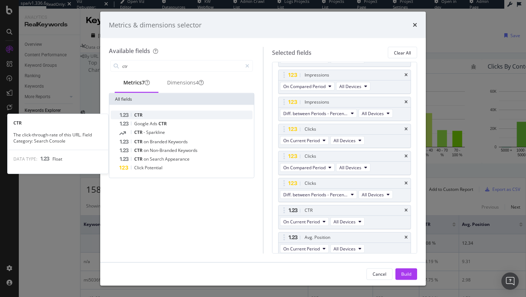
click at [160, 116] on div "CTR" at bounding box center [185, 115] width 133 height 9
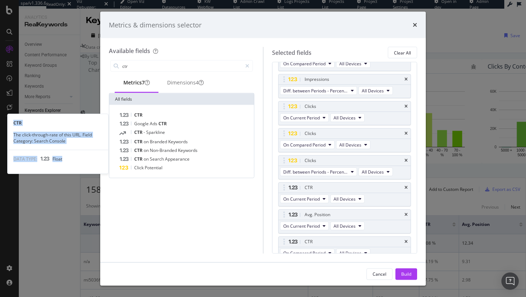
click at [160, 116] on div "CTR" at bounding box center [185, 115] width 133 height 9
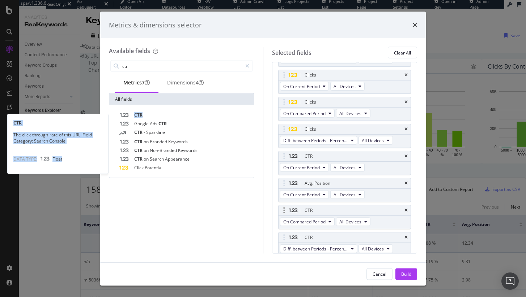
scroll to position [92, 0]
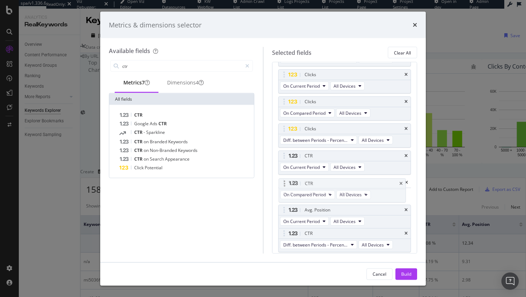
drag, startPoint x: 282, startPoint y: 207, endPoint x: 282, endPoint y: 183, distance: 24.2
click at [282, 183] on body "spa/v1.336.6 ReadOnly: Viz Debugger: Open Viz Editor Datasources KW Webflow Adm…" at bounding box center [263, 148] width 526 height 297
drag, startPoint x: 287, startPoint y: 232, endPoint x: 290, endPoint y: 214, distance: 18.1
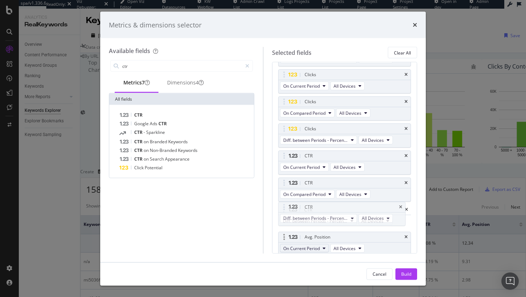
click at [291, 208] on body "spa/v1.336.6 ReadOnly: Viz Debugger: Open Viz Editor Datasources KW Webflow Adm…" at bounding box center [263, 148] width 526 height 297
click at [169, 73] on div "Dimensions 4" at bounding box center [185, 83] width 54 height 20
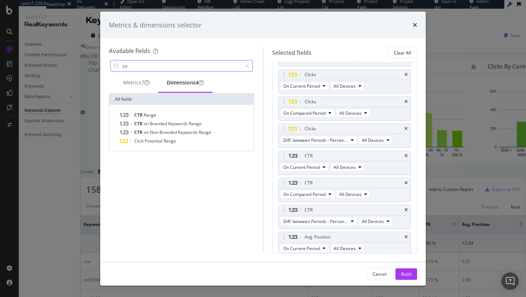
click at [169, 71] on input "ctr" at bounding box center [181, 66] width 120 height 11
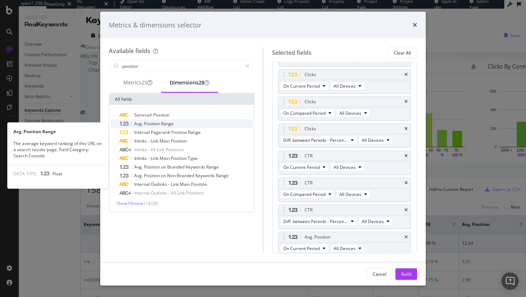
click at [173, 126] on span "Range" at bounding box center [167, 124] width 13 height 6
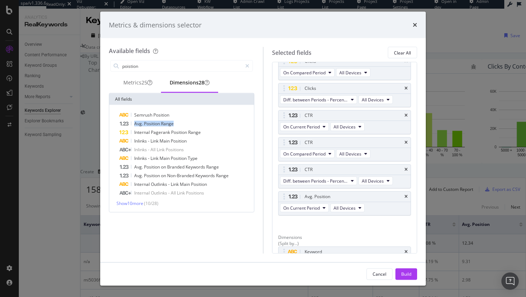
click at [173, 126] on span "Range" at bounding box center [167, 124] width 13 height 6
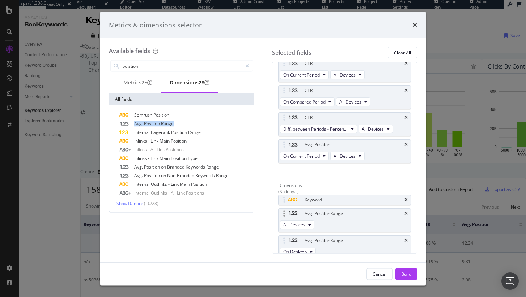
scroll to position [186, 0]
click at [400, 209] on div "Avg. Position Range" at bounding box center [344, 212] width 132 height 10
click at [404, 210] on icon "times" at bounding box center [405, 212] width 3 height 4
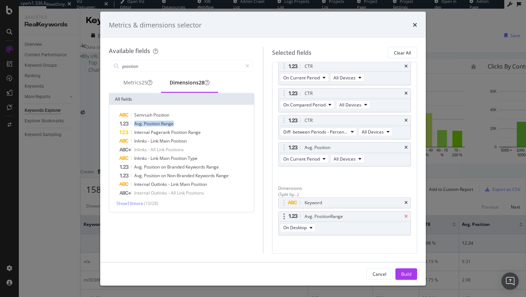
click at [404, 215] on icon "times" at bounding box center [405, 217] width 3 height 4
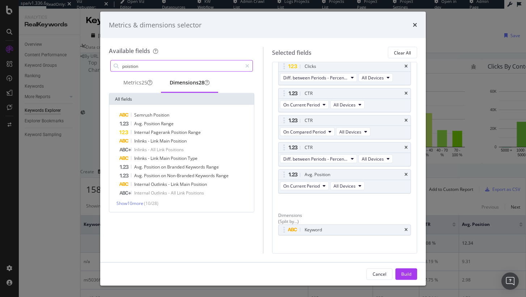
click at [159, 64] on input "poistion" at bounding box center [181, 66] width 120 height 11
click at [131, 203] on span "Show 9 more" at bounding box center [128, 204] width 24 height 6
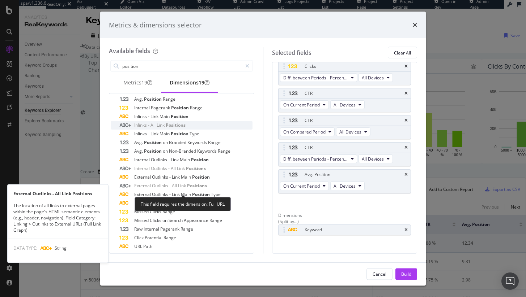
scroll to position [31, 0]
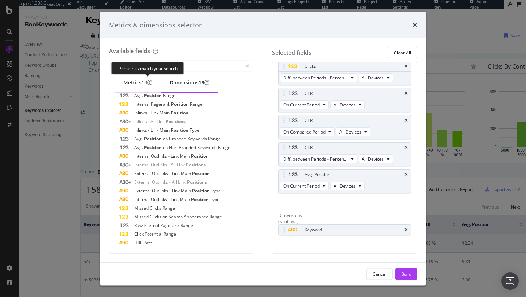
click at [142, 83] on div "19" at bounding box center [144, 82] width 6 height 7
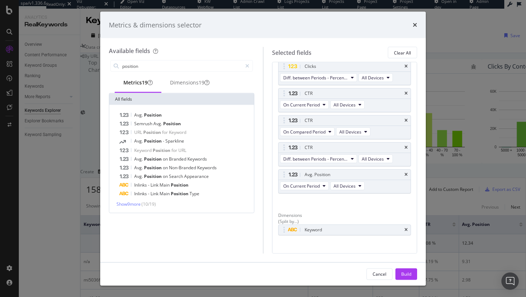
scroll to position [0, 0]
click at [155, 115] on span "Position" at bounding box center [153, 115] width 18 height 6
click at [200, 82] on div "Dimensions 19" at bounding box center [189, 82] width 39 height 7
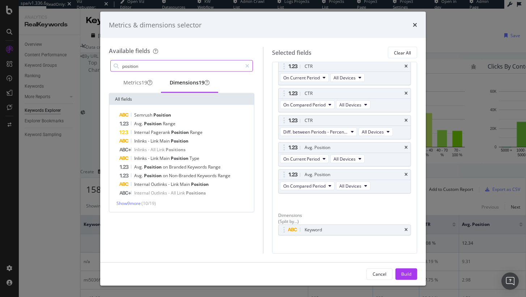
click at [184, 65] on input "position" at bounding box center [181, 66] width 120 height 11
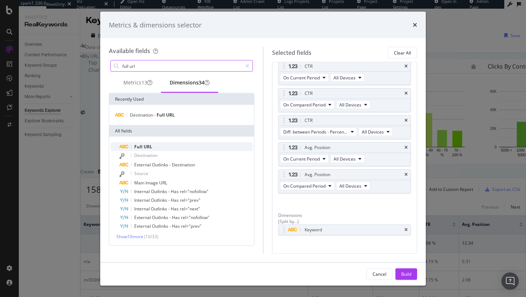
type input "full url"
click at [162, 147] on div "Full URL" at bounding box center [185, 147] width 133 height 9
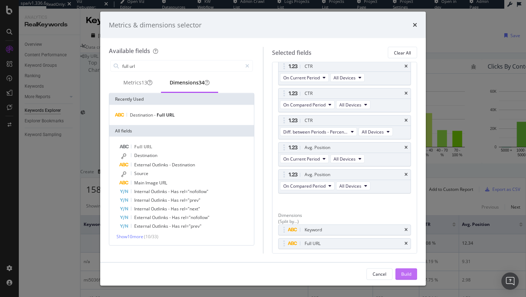
click at [398, 273] on button "Build" at bounding box center [406, 275] width 22 height 12
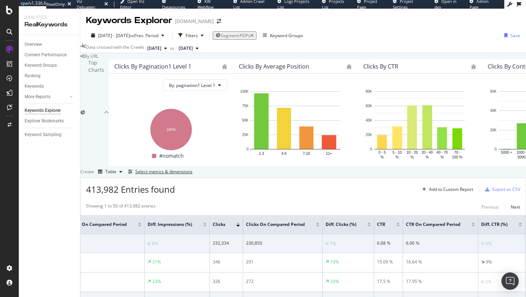
scroll to position [0, 329]
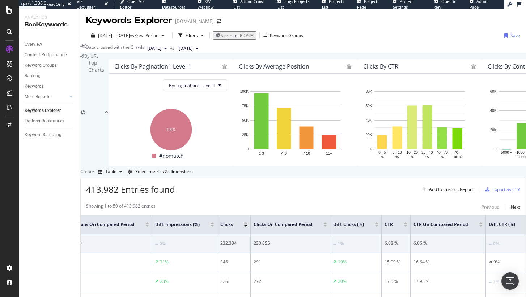
click at [378, 225] on div at bounding box center [376, 226] width 4 height 2
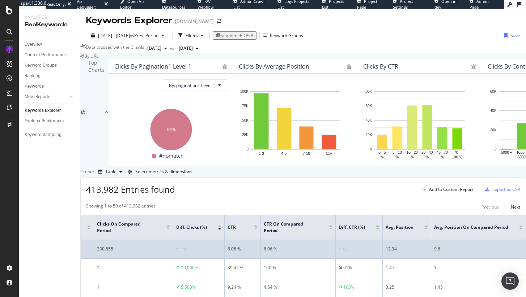
scroll to position [0, 572]
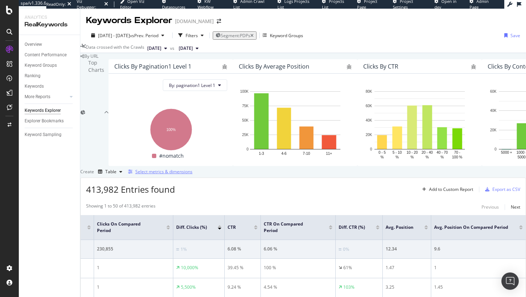
click at [192, 169] on div "Select metrics & dimensions" at bounding box center [163, 172] width 57 height 6
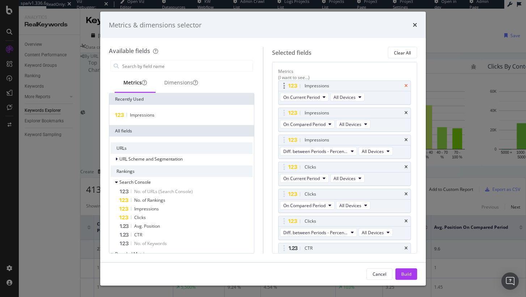
click at [404, 84] on icon "times" at bounding box center [405, 86] width 3 height 4
click at [404, 111] on icon "times" at bounding box center [405, 113] width 3 height 4
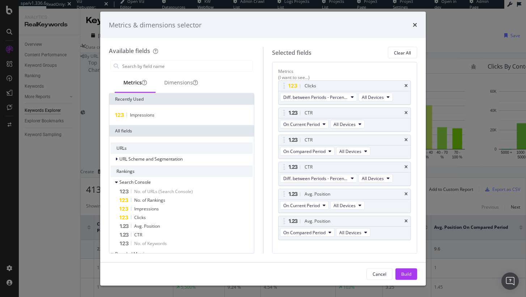
click at [404, 84] on icon "times" at bounding box center [405, 86] width 3 height 4
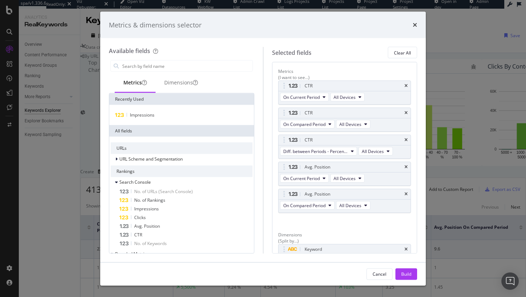
click at [404, 84] on icon "times" at bounding box center [405, 86] width 3 height 4
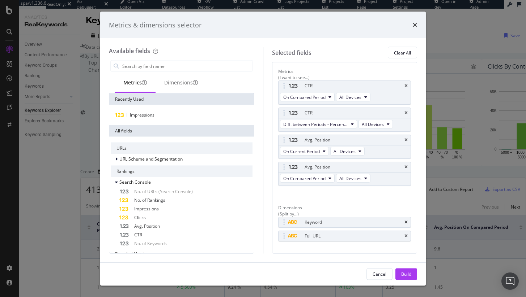
click at [404, 84] on icon "times" at bounding box center [405, 86] width 3 height 4
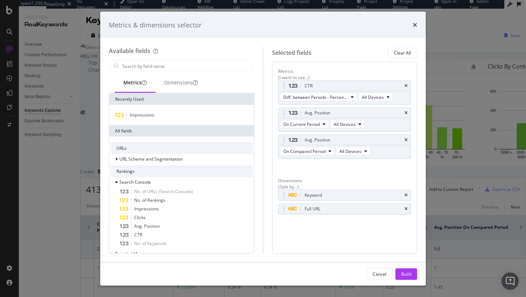
click at [401, 82] on div "CTR" at bounding box center [353, 85] width 100 height 7
click at [406, 84] on icon "times" at bounding box center [405, 86] width 3 height 4
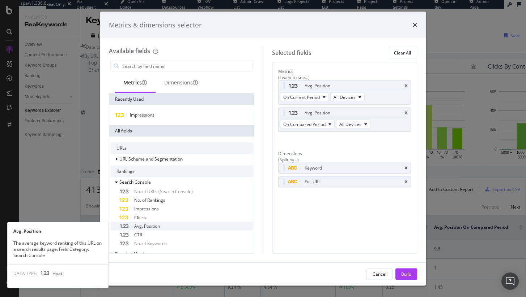
click at [155, 224] on span "Avg. Position" at bounding box center [147, 226] width 26 height 6
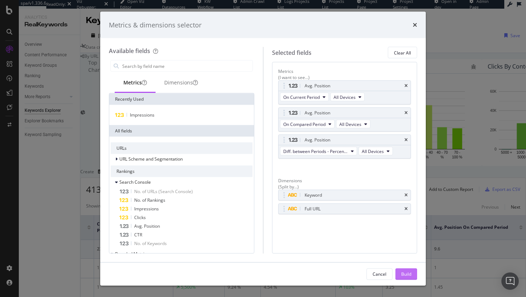
click at [413, 274] on button "Build" at bounding box center [406, 275] width 22 height 12
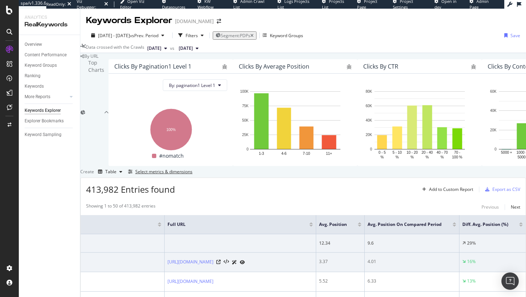
scroll to position [0, 113]
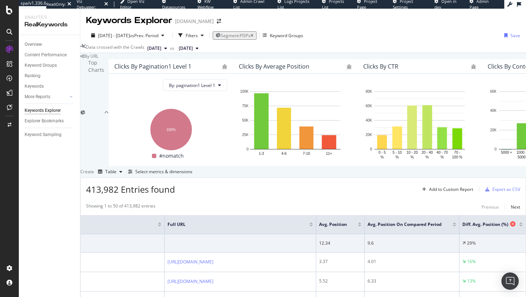
click at [464, 222] on span "Diff. Avg. Position (%)" at bounding box center [485, 225] width 46 height 7
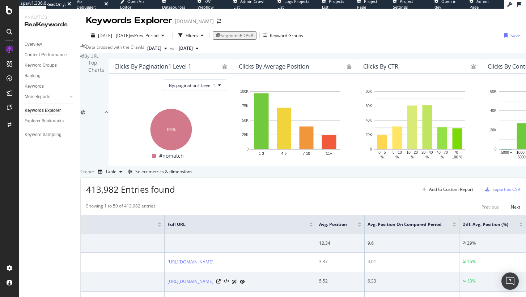
click at [319, 278] on div "5.52" at bounding box center [340, 281] width 42 height 7
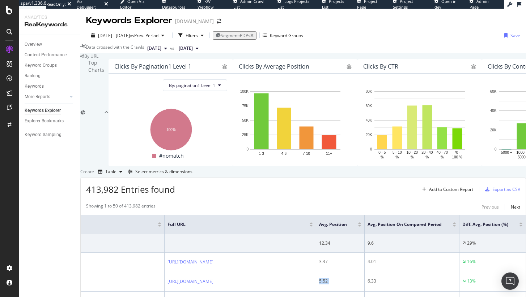
scroll to position [210, 0]
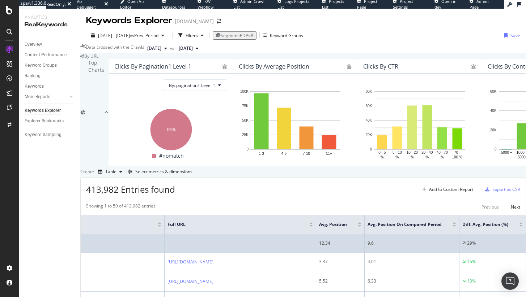
click at [319, 240] on div "12.34" at bounding box center [340, 243] width 42 height 7
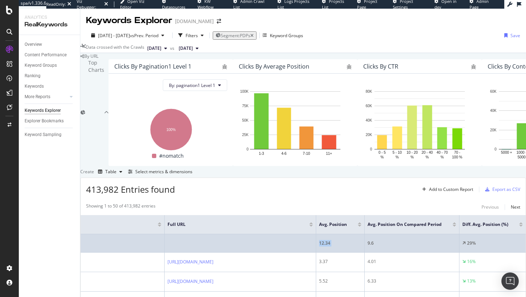
click at [319, 240] on div "12.34" at bounding box center [340, 243] width 42 height 7
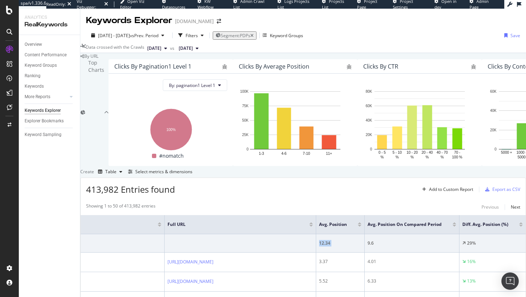
scroll to position [61, 0]
click at [506, 228] on div "Diff. Avg. Position (%)" at bounding box center [492, 224] width 60 height 7
click at [519, 224] on div at bounding box center [521, 224] width 4 height 2
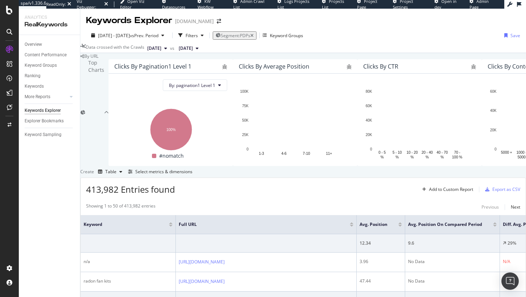
scroll to position [166, 0]
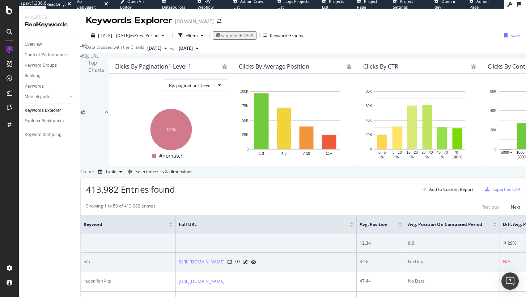
click at [431, 259] on div "No Data" at bounding box center [452, 262] width 89 height 7
copy div "No Data"
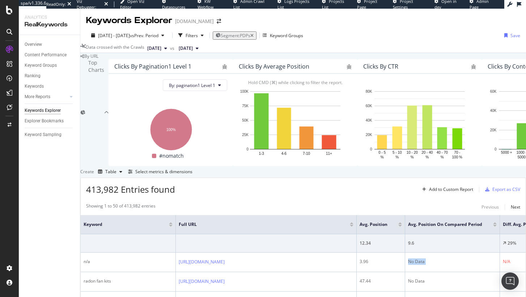
scroll to position [0, 0]
click at [204, 36] on icon "button" at bounding box center [202, 35] width 3 height 4
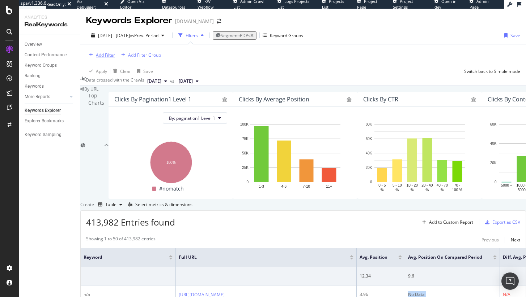
click at [110, 52] on div "Add Filter" at bounding box center [105, 55] width 19 height 6
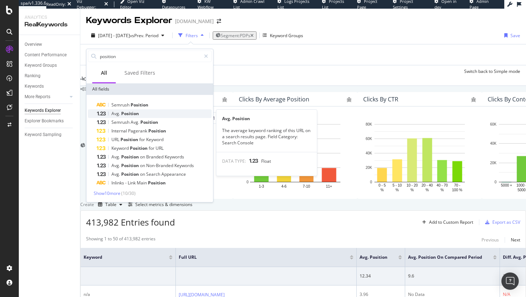
type input "position"
click at [125, 115] on span "Position" at bounding box center [130, 114] width 18 height 6
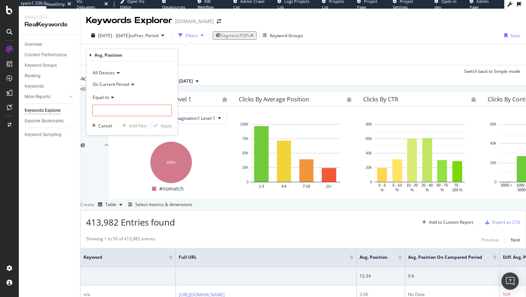
click at [108, 80] on div "On Current Period" at bounding box center [132, 85] width 80 height 12
click at [115, 111] on span "On Compared Period" at bounding box center [117, 109] width 42 height 6
click at [98, 95] on span "Equal to" at bounding box center [101, 97] width 16 height 6
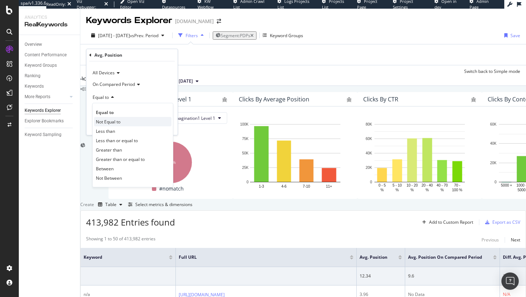
click at [105, 118] on div "Not Equal to" at bounding box center [132, 121] width 77 height 9
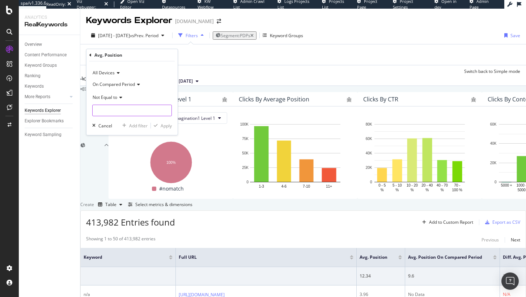
click at [107, 115] on input "number" at bounding box center [132, 111] width 80 height 12
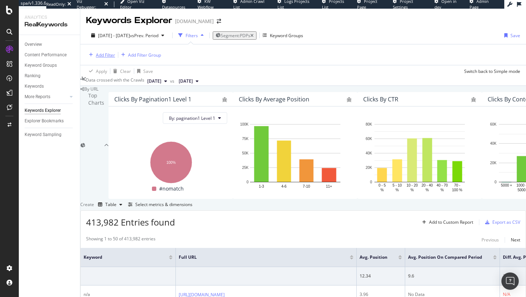
click at [99, 57] on div "Add Filter" at bounding box center [105, 55] width 19 height 6
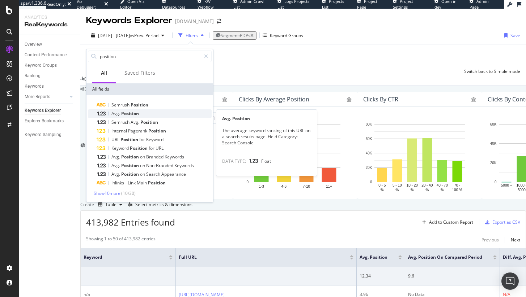
click at [123, 111] on span "Position" at bounding box center [130, 114] width 18 height 6
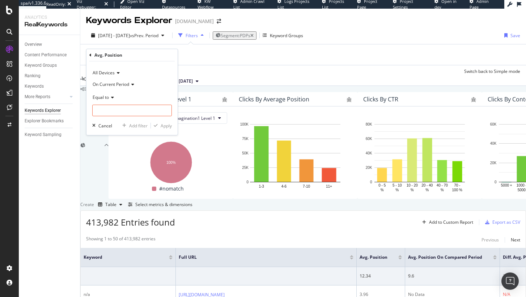
click at [107, 82] on span "On Current Period" at bounding box center [111, 84] width 37 height 6
click at [126, 112] on span "On Compared Period" at bounding box center [117, 109] width 42 height 6
click at [102, 96] on span "Equal to" at bounding box center [101, 97] width 16 height 6
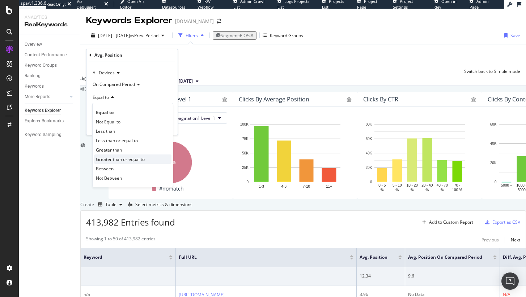
click at [123, 155] on div "Greater than or equal to" at bounding box center [132, 159] width 77 height 9
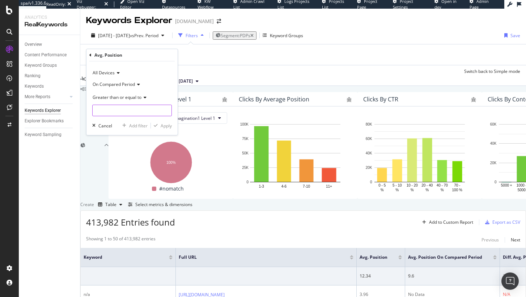
click at [117, 116] on input "number" at bounding box center [132, 111] width 80 height 12
type input "100"
click at [166, 127] on div "Apply" at bounding box center [165, 126] width 11 height 6
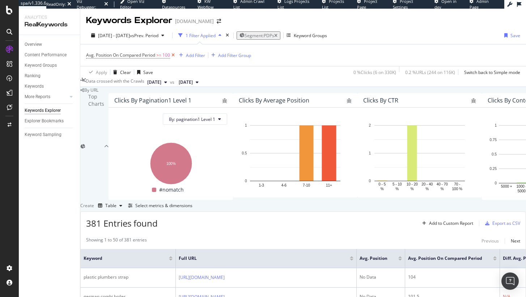
click at [174, 57] on icon at bounding box center [173, 55] width 6 height 7
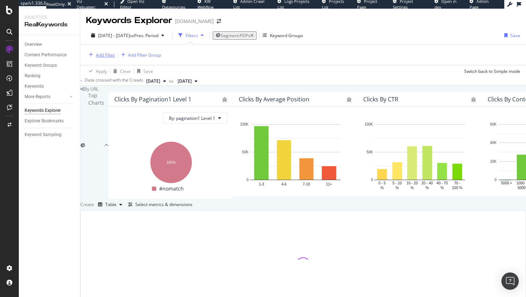
click at [104, 56] on div "Add Filter" at bounding box center [105, 55] width 19 height 6
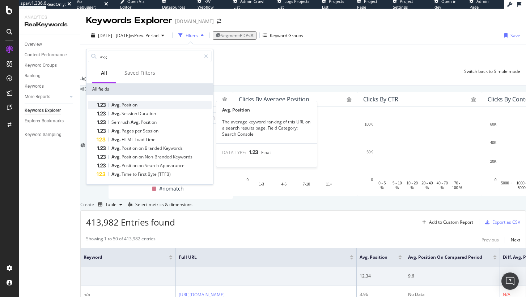
type input "avg"
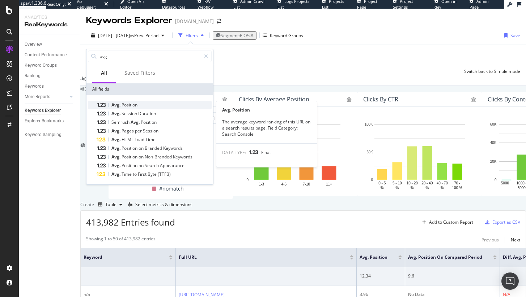
click at [133, 101] on div "Avg. Position" at bounding box center [154, 105] width 115 height 9
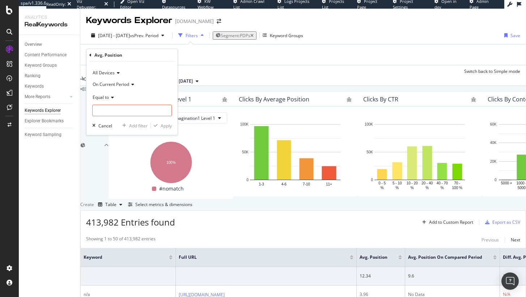
click at [109, 84] on span "On Current Period" at bounding box center [111, 84] width 37 height 6
click at [144, 80] on div "On Current Period" at bounding box center [132, 85] width 80 height 12
click at [111, 94] on div "Equal to" at bounding box center [132, 98] width 80 height 12
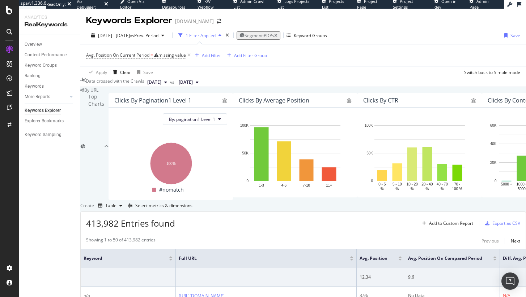
click at [235, 93] on div "By URL" at bounding box center [302, 90] width 445 height 6
click at [192, 56] on icon at bounding box center [189, 55] width 6 height 7
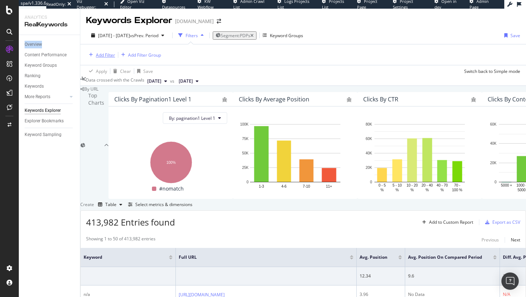
click at [106, 55] on div "Add Filter" at bounding box center [105, 55] width 19 height 6
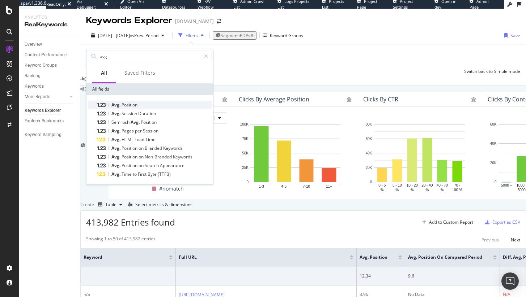
click at [123, 104] on span "Position" at bounding box center [129, 105] width 16 height 6
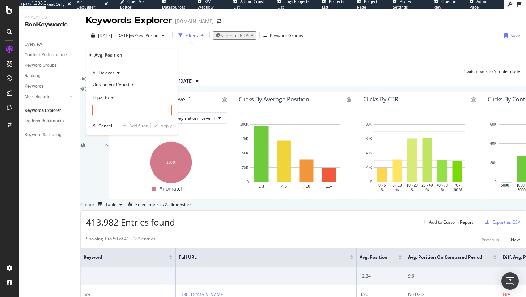
click at [116, 82] on span "On Current Period" at bounding box center [111, 84] width 37 height 6
click at [152, 73] on div "All Devices" at bounding box center [132, 73] width 80 height 12
click at [143, 56] on div "Avg. Position" at bounding box center [131, 55] width 85 height 12
click at [112, 95] on div "Equal to" at bounding box center [132, 98] width 80 height 12
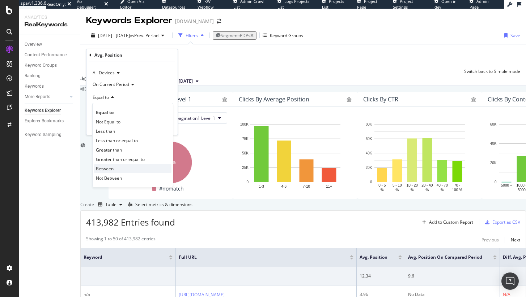
click at [112, 171] on span "Between" at bounding box center [105, 169] width 18 height 6
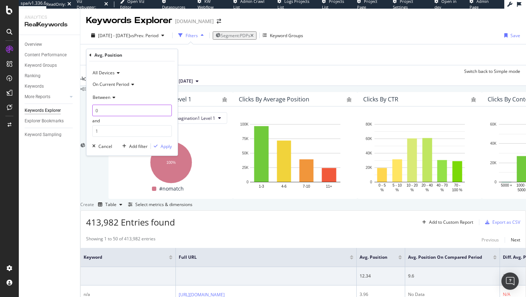
click at [117, 110] on input "0" at bounding box center [132, 111] width 80 height 12
click at [116, 132] on input "1" at bounding box center [132, 131] width 80 height 12
click at [114, 115] on input "0" at bounding box center [132, 111] width 80 height 12
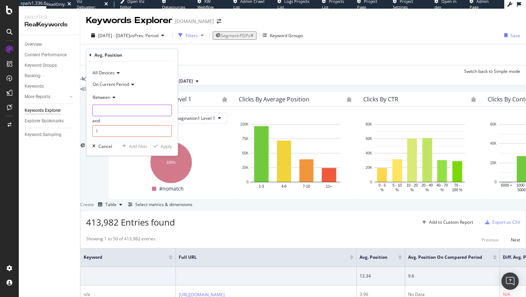
type input "1"
click at [103, 115] on input "1" at bounding box center [132, 111] width 80 height 12
type input "0"
click at [108, 134] on input "1" at bounding box center [132, 131] width 80 height 12
type input "100"
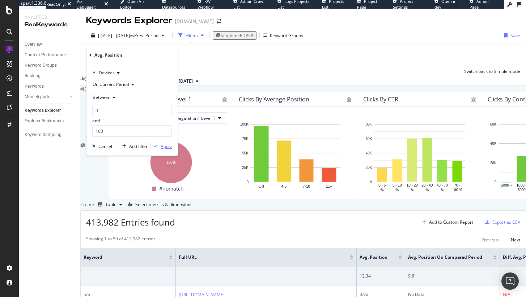
click at [165, 149] on div "Apply" at bounding box center [165, 146] width 11 height 6
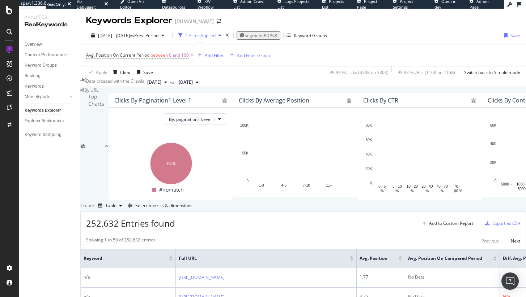
scroll to position [73, 0]
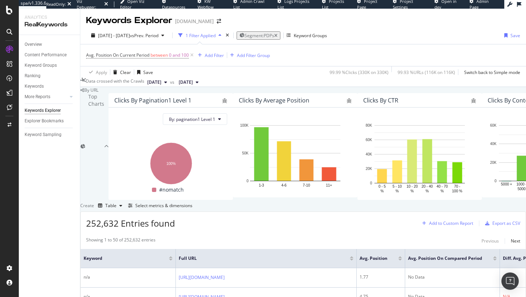
click at [450, 221] on div "Add to Custom Report" at bounding box center [446, 223] width 54 height 11
click at [192, 203] on div "Select metrics & dimensions" at bounding box center [163, 206] width 57 height 6
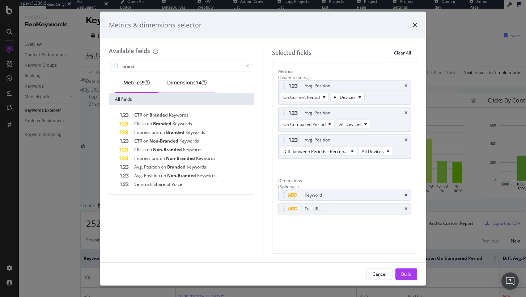
type input "brand"
click at [188, 91] on div "Dimensions 14" at bounding box center [186, 83] width 57 height 20
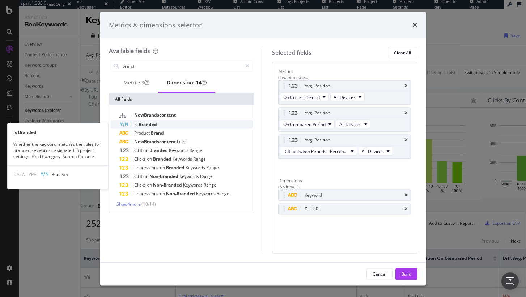
click at [164, 127] on div "Is Branded" at bounding box center [185, 124] width 133 height 9
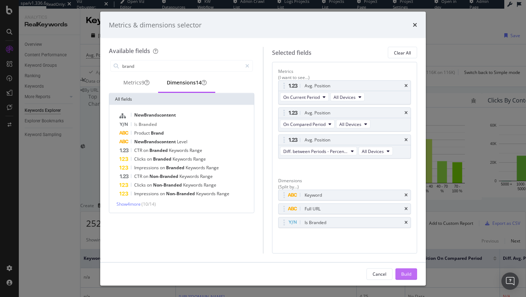
click at [410, 273] on div "Build" at bounding box center [406, 274] width 10 height 6
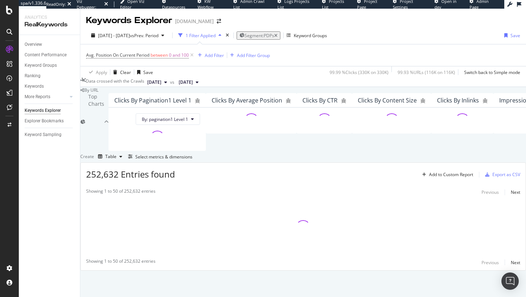
click at [211, 60] on div "Avg. Position On Current Period between 0 and 100 Add Filter Add Filter Group" at bounding box center [178, 55] width 184 height 10
click at [214, 55] on div "Add Filter" at bounding box center [214, 55] width 19 height 6
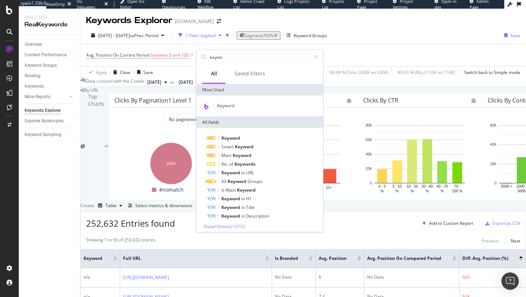
type input "keywo"
click at [238, 100] on div "Keyword" at bounding box center [259, 106] width 127 height 21
click at [238, 103] on div "Keyword" at bounding box center [260, 106] width 124 height 9
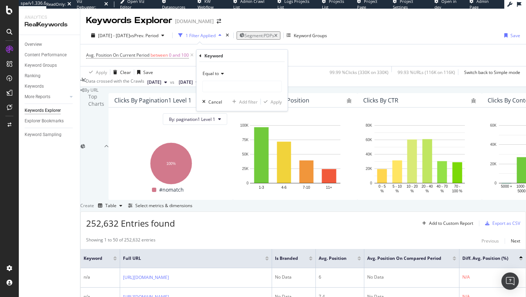
click at [215, 70] on span "Equal to" at bounding box center [210, 73] width 16 height 6
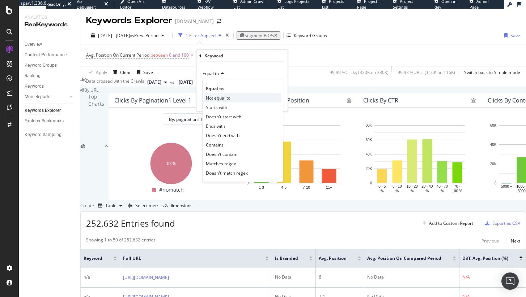
click at [224, 97] on span "Not equal to" at bounding box center [218, 98] width 25 height 6
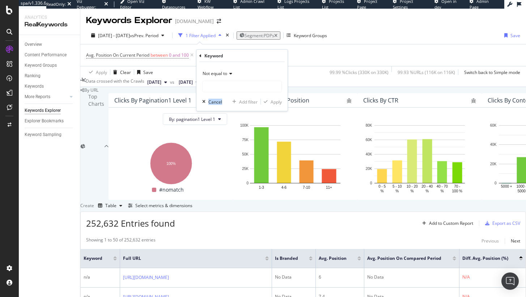
click at [224, 97] on div "Not equal to Cancel Add filter Apply" at bounding box center [241, 86] width 91 height 49
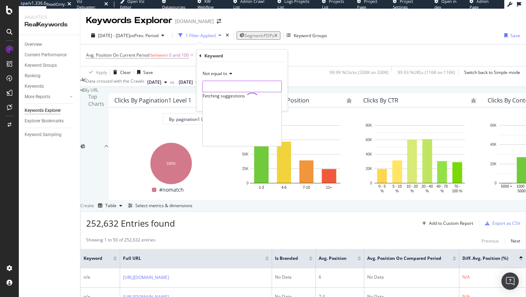
click at [224, 88] on input "text" at bounding box center [241, 87] width 79 height 12
type input "n/a"
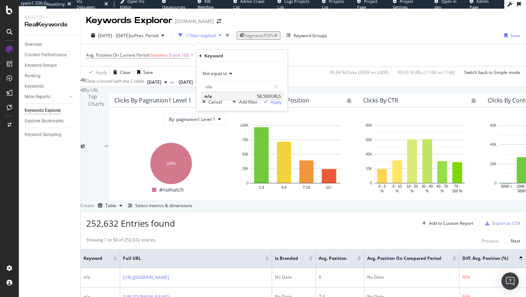
click at [235, 95] on span "n/a" at bounding box center [229, 96] width 51 height 6
drag, startPoint x: 276, startPoint y: 106, endPoint x: 277, endPoint y: 102, distance: 3.7
click at [277, 106] on div "Not equal to n/a n/a Cancel Add filter Apply" at bounding box center [241, 86] width 91 height 49
click at [277, 102] on div "Apply" at bounding box center [275, 102] width 11 height 6
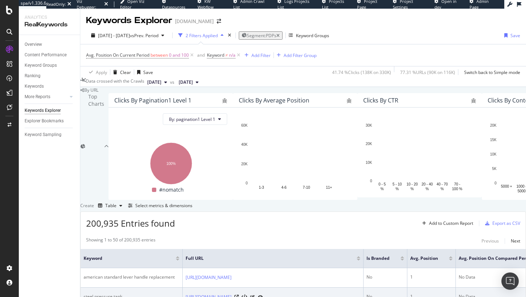
scroll to position [151, 0]
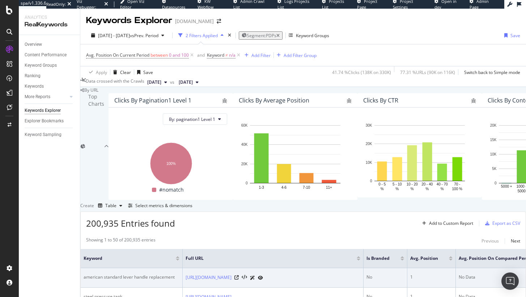
click at [476, 269] on td "No Data" at bounding box center [502, 279] width 95 height 20
click at [477, 274] on div "No Data" at bounding box center [502, 277] width 89 height 7
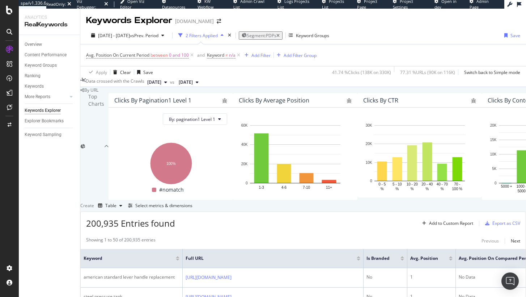
click at [483, 249] on th "Avg. Position On Compared Period" at bounding box center [502, 258] width 95 height 19
click at [485, 256] on span "Avg. Position On Compared Period" at bounding box center [495, 259] width 74 height 7
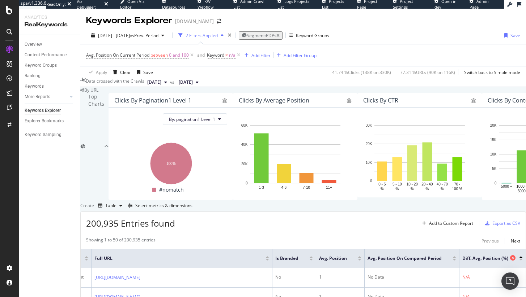
scroll to position [0, 117]
click at [393, 256] on span "Avg. Position On Compared Period" at bounding box center [404, 259] width 74 height 7
click at [164, 52] on span "between" at bounding box center [158, 55] width 17 height 6
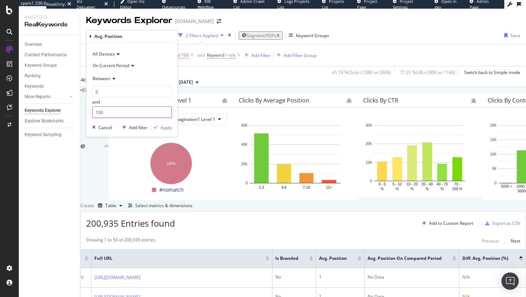
click at [116, 117] on input "100" at bounding box center [132, 113] width 80 height 12
click at [116, 114] on input "100" at bounding box center [132, 113] width 80 height 12
type input "3"
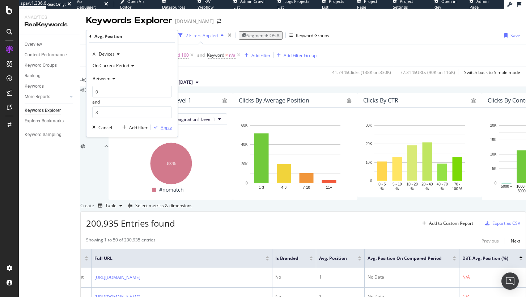
click at [171, 128] on div "Apply" at bounding box center [165, 128] width 11 height 6
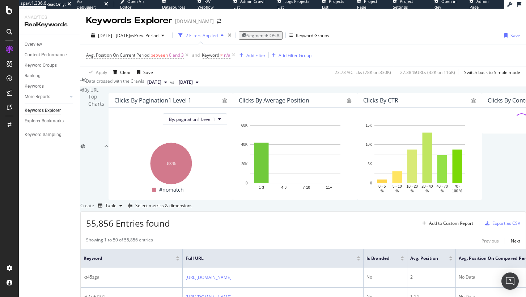
scroll to position [151, 0]
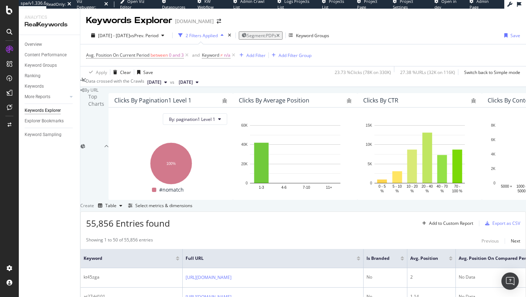
click at [119, 218] on span "55,856 Entries found" at bounding box center [128, 224] width 84 height 12
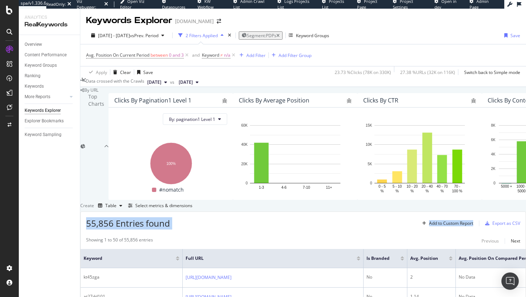
click at [119, 218] on span "55,856 Entries found" at bounding box center [128, 224] width 84 height 12
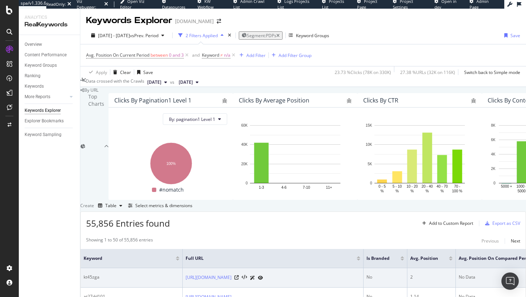
click at [423, 274] on div "2" at bounding box center [431, 277] width 42 height 7
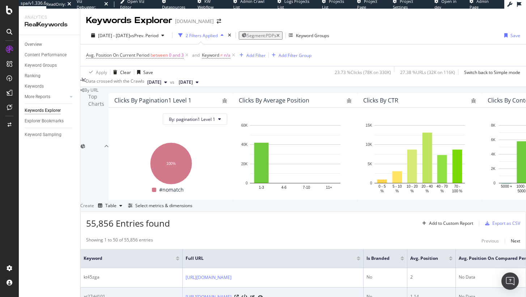
click at [428, 294] on div "1.14" at bounding box center [431, 297] width 42 height 7
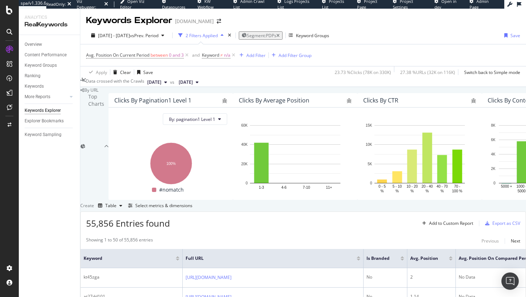
scroll to position [137, 0]
click at [300, 52] on div "Add Filter Group" at bounding box center [294, 55] width 33 height 6
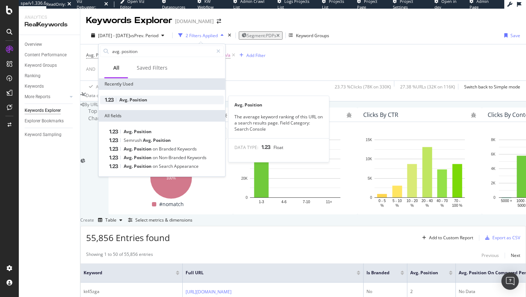
type input "avg. position"
click at [147, 103] on div "Avg. Position" at bounding box center [162, 100] width 124 height 9
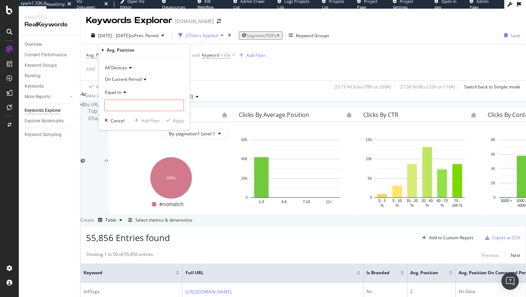
click at [123, 80] on span "On Current Period" at bounding box center [123, 79] width 37 height 6
click at [126, 103] on span "On Compared Period" at bounding box center [129, 104] width 42 height 6
click at [120, 94] on span "Equal to" at bounding box center [113, 92] width 16 height 6
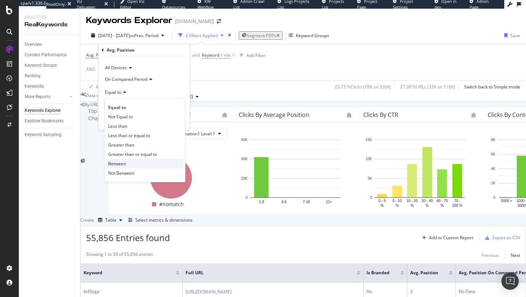
click at [133, 161] on div "Between" at bounding box center [144, 163] width 77 height 9
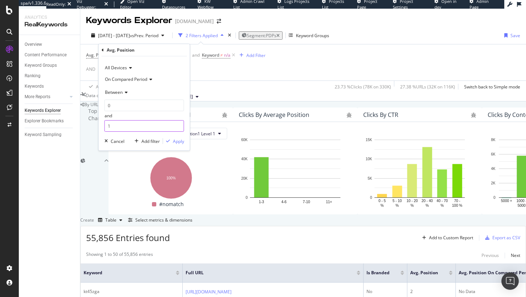
click at [126, 125] on input "1" at bounding box center [144, 126] width 80 height 12
type input "100"
click at [180, 142] on div "Apply" at bounding box center [178, 141] width 11 height 6
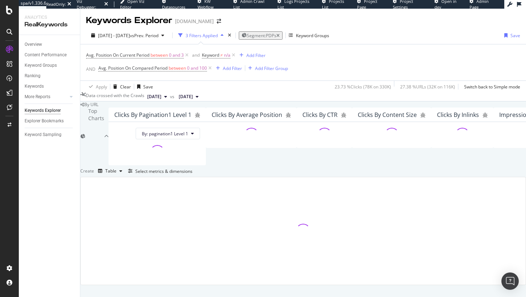
scroll to position [132, 0]
click at [116, 169] on div "Table" at bounding box center [110, 171] width 11 height 4
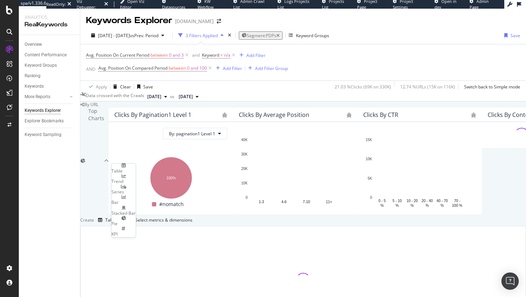
click at [239, 215] on div "Create Table Select metrics & dimensions" at bounding box center [302, 221] width 445 height 12
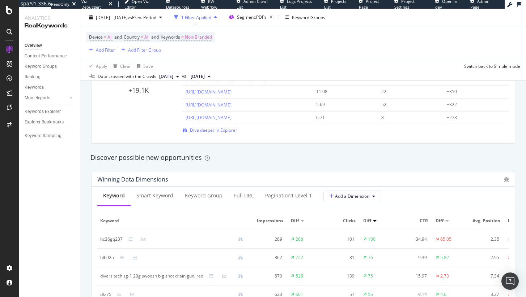
scroll to position [520, 0]
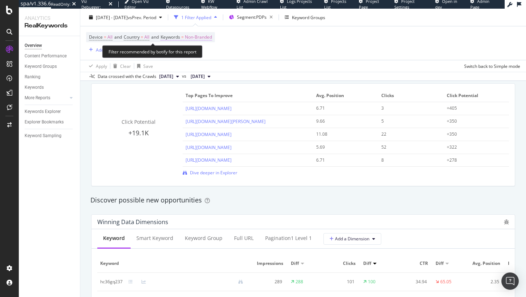
click at [197, 36] on span "Non-Branded" at bounding box center [198, 37] width 27 height 10
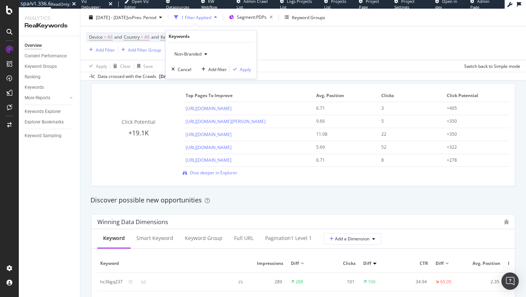
click at [206, 55] on icon "button" at bounding box center [205, 54] width 3 height 4
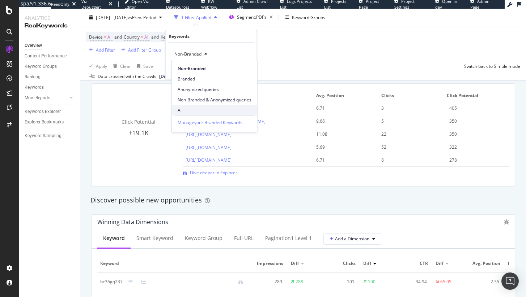
click at [197, 108] on span "All" at bounding box center [214, 110] width 74 height 7
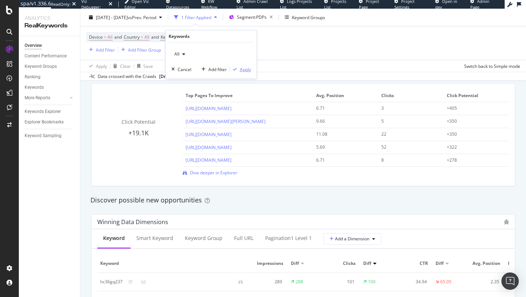
click at [241, 70] on div "Apply" at bounding box center [245, 70] width 11 height 6
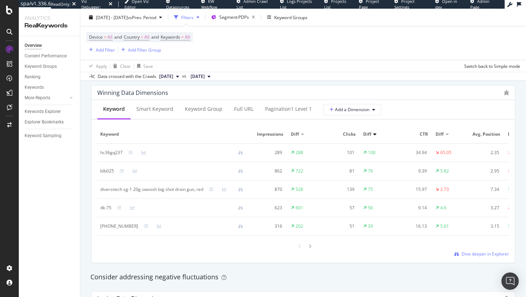
scroll to position [655, 0]
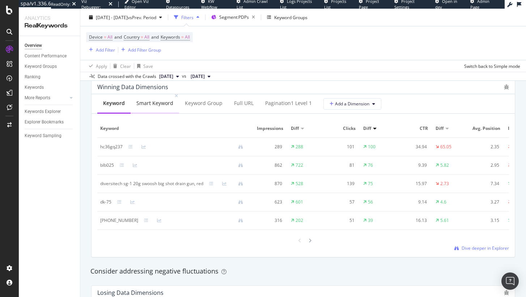
click at [161, 104] on div "Smart Keyword" at bounding box center [154, 103] width 37 height 7
click at [113, 222] on div "909mm live" at bounding box center [111, 221] width 23 height 7
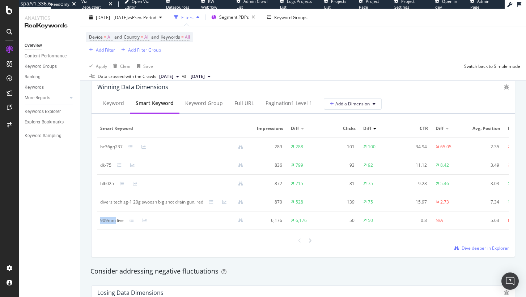
click at [113, 222] on div "909mm live" at bounding box center [111, 221] width 23 height 7
click at [128, 222] on div at bounding box center [186, 221] width 125 height 5
click at [129, 221] on icon at bounding box center [131, 221] width 4 height 4
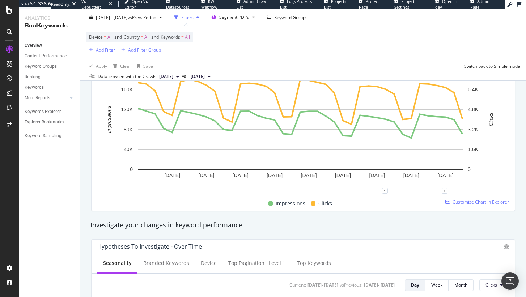
scroll to position [0, 0]
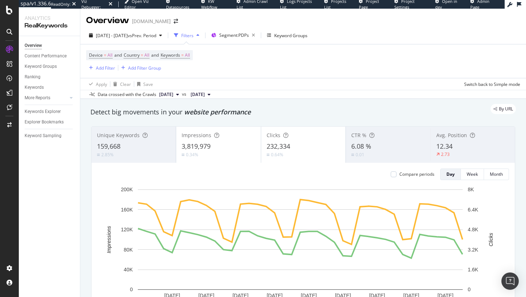
click at [153, 144] on div "159,668" at bounding box center [133, 146] width 73 height 9
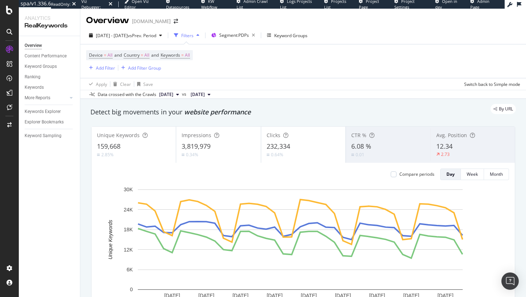
click at [468, 151] on div "12.34" at bounding box center [472, 146] width 73 height 9
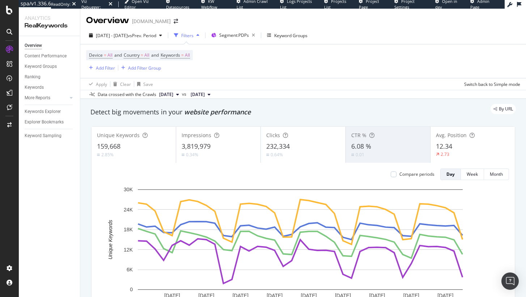
click at [202, 150] on span "3,819,979" at bounding box center [195, 146] width 29 height 9
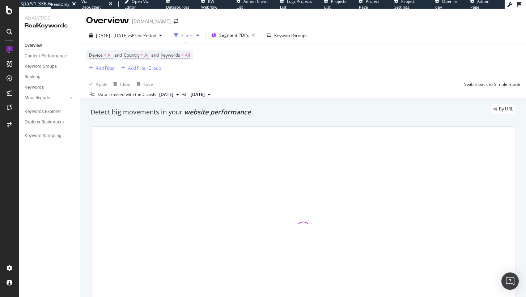
click at [294, 155] on div at bounding box center [302, 229] width 423 height 205
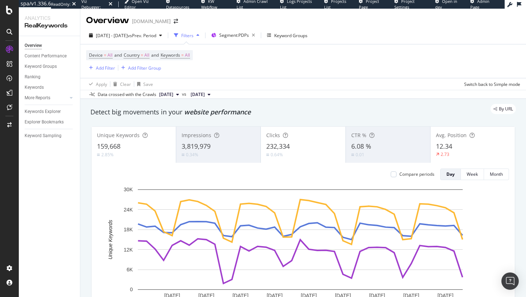
click at [294, 152] on div "0.64%" at bounding box center [302, 154] width 73 height 7
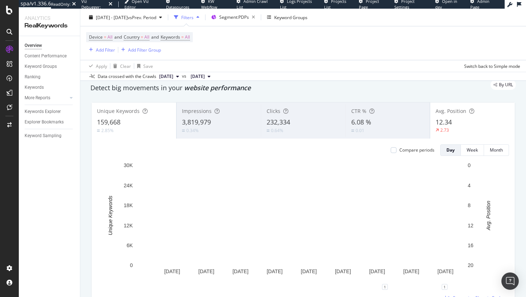
scroll to position [25, 0]
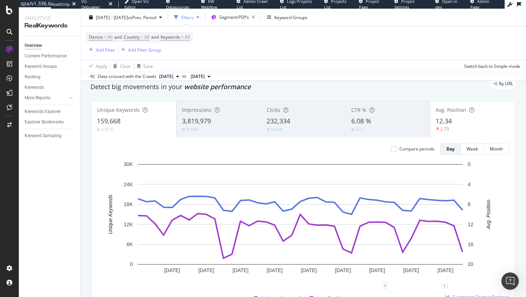
click at [137, 122] on div "159,668" at bounding box center [134, 121] width 74 height 9
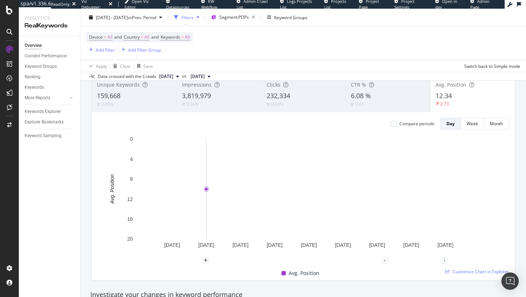
scroll to position [49, 0]
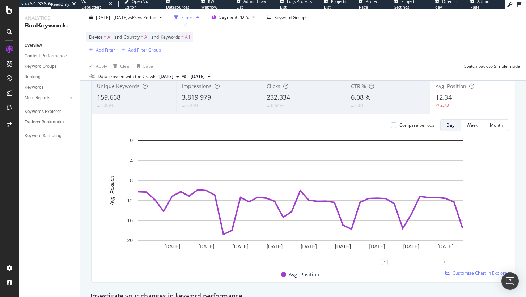
click at [95, 49] on div "button" at bounding box center [91, 50] width 10 height 4
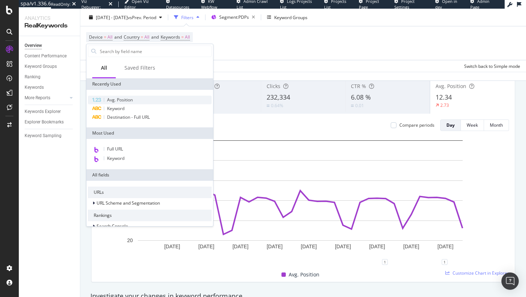
click at [118, 101] on span "Avg. Position" at bounding box center [120, 100] width 26 height 6
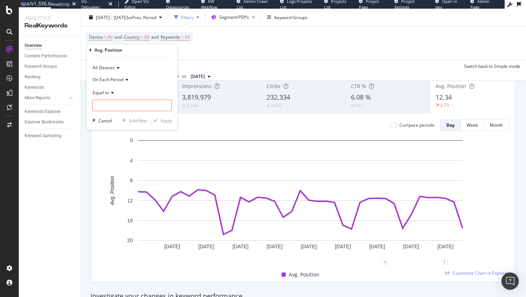
click at [108, 77] on span "On Each Period" at bounding box center [108, 80] width 31 height 6
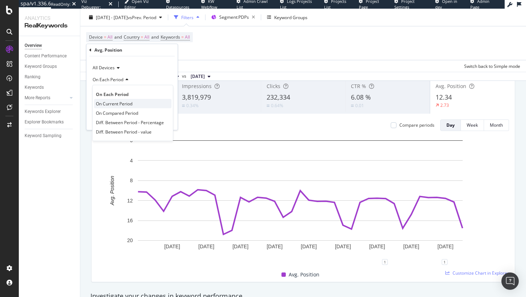
click at [127, 108] on div "On Current Period" at bounding box center [132, 103] width 77 height 9
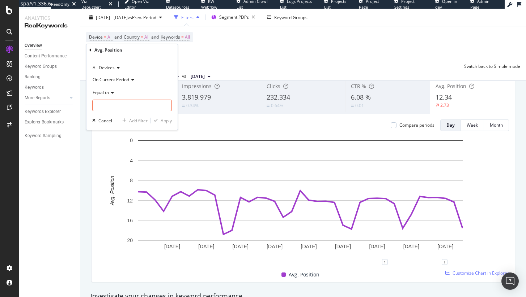
click at [106, 93] on span "Equal to" at bounding box center [101, 93] width 16 height 6
click at [117, 109] on div "Equal to" at bounding box center [132, 107] width 77 height 9
click at [113, 94] on icon at bounding box center [111, 93] width 5 height 4
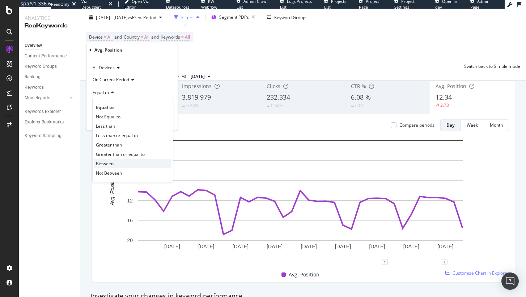
click at [116, 165] on div "Between" at bounding box center [132, 163] width 77 height 9
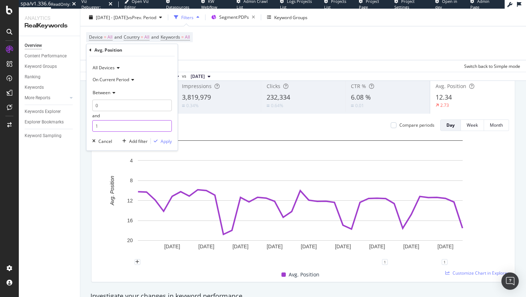
click at [114, 125] on input "1" at bounding box center [132, 126] width 80 height 12
type input "3"
click at [159, 141] on div "button" at bounding box center [156, 141] width 10 height 4
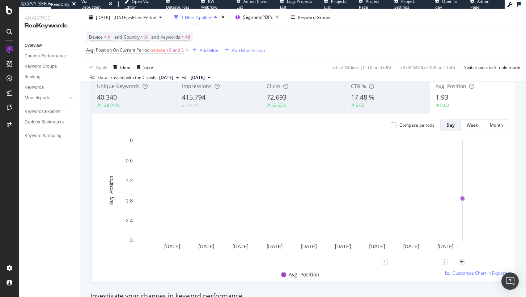
scroll to position [49, 0]
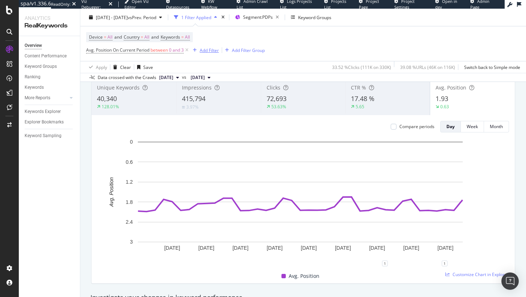
click at [211, 48] on div "Add Filter" at bounding box center [209, 50] width 19 height 6
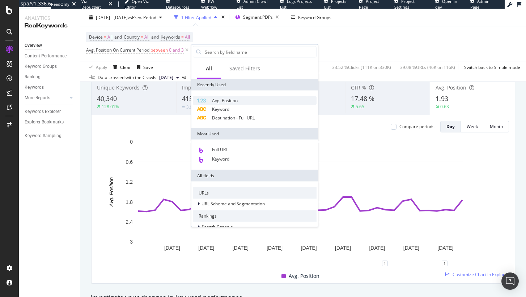
click at [229, 102] on span "Avg. Position" at bounding box center [225, 101] width 26 height 6
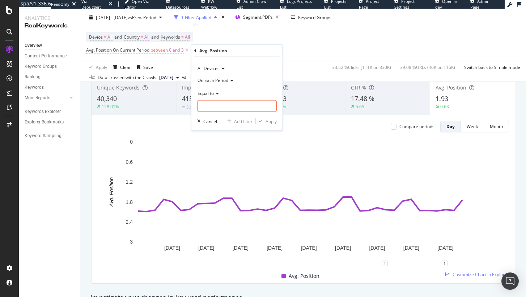
click at [201, 81] on span "On Each Period" at bounding box center [212, 80] width 31 height 6
click at [237, 114] on span "On Compared Period" at bounding box center [222, 114] width 42 height 6
click at [209, 92] on span "Equal to" at bounding box center [205, 93] width 16 height 6
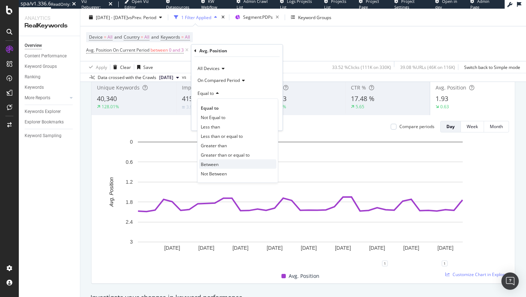
click at [230, 162] on div "Between" at bounding box center [237, 164] width 77 height 9
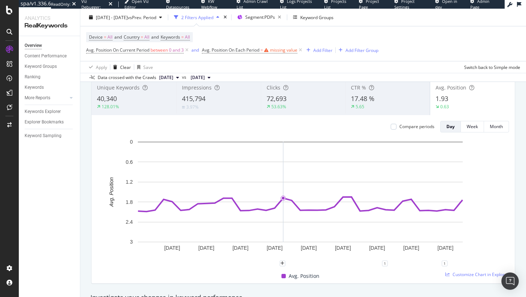
click at [300, 53] on div "Device = All and Country = All and Keywords = All Avg. Position On Current Peri…" at bounding box center [303, 43] width 434 height 35
click at [299, 52] on icon at bounding box center [300, 50] width 6 height 7
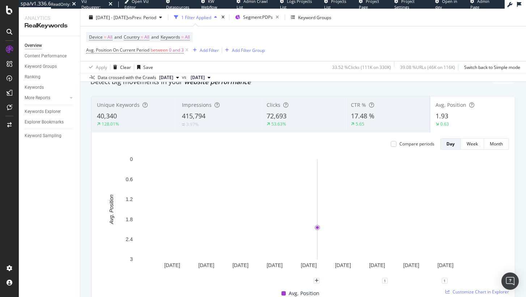
scroll to position [33, 0]
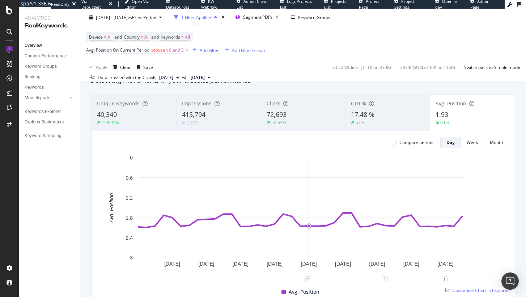
click at [170, 49] on span "0 and 3" at bounding box center [176, 50] width 15 height 10
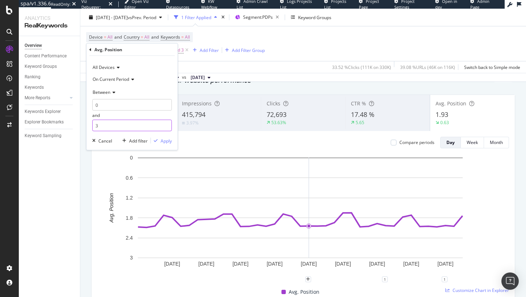
click at [116, 122] on input "3" at bounding box center [132, 126] width 80 height 12
type input "10"
click at [167, 141] on div "Apply" at bounding box center [165, 141] width 11 height 6
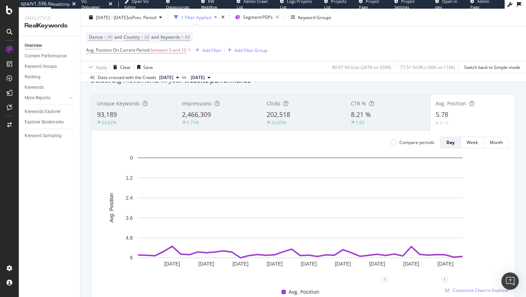
click at [138, 117] on div "93,189" at bounding box center [134, 114] width 74 height 9
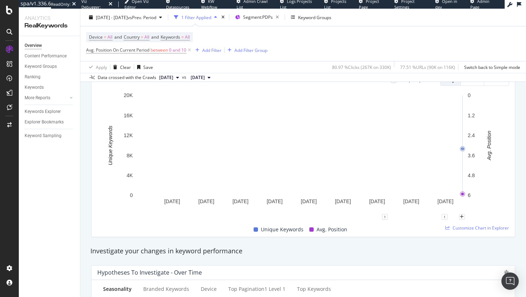
scroll to position [95, 0]
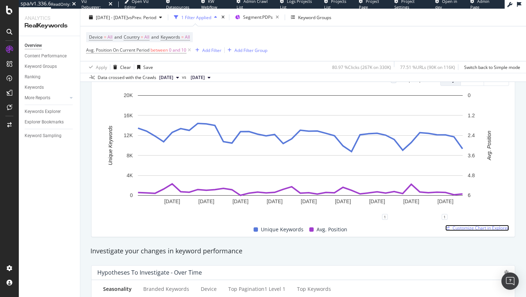
click at [465, 226] on span "Customize Chart in Explorer" at bounding box center [480, 228] width 56 height 6
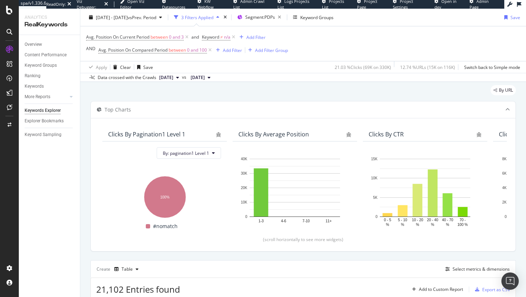
scroll to position [162, 0]
